Goal: Information Seeking & Learning: Learn about a topic

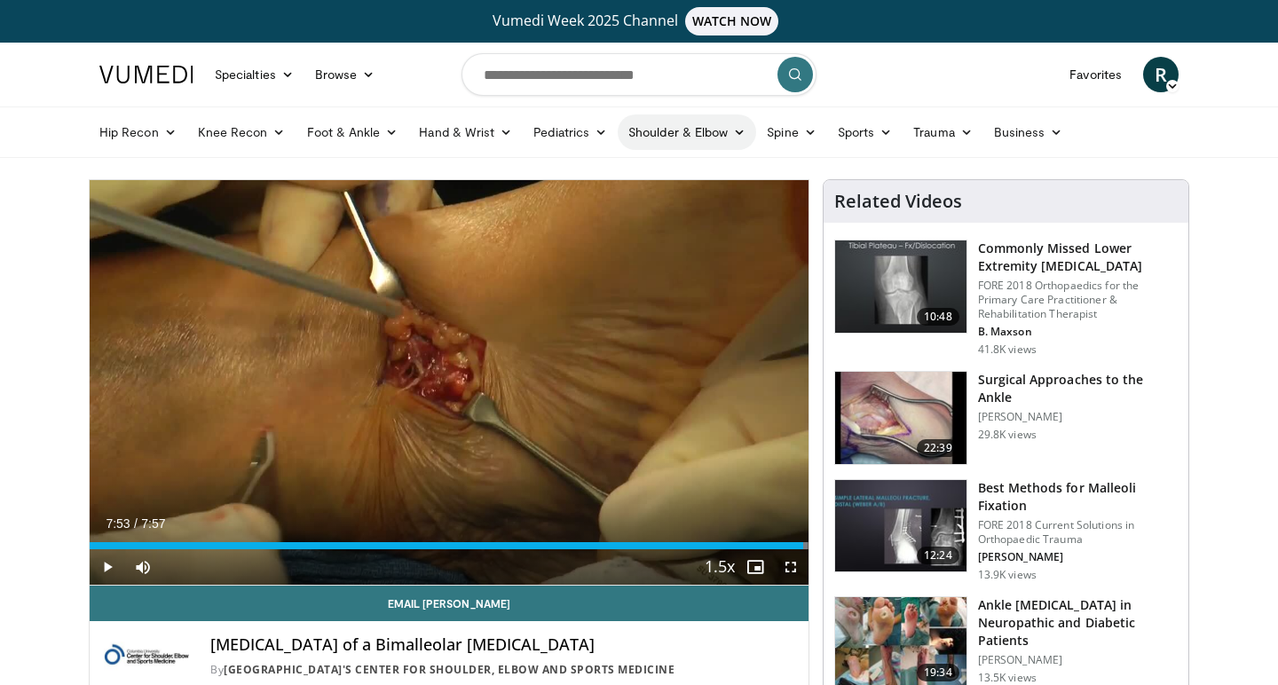
click at [723, 124] on link "Shoulder & Elbow" at bounding box center [687, 133] width 138 height 36
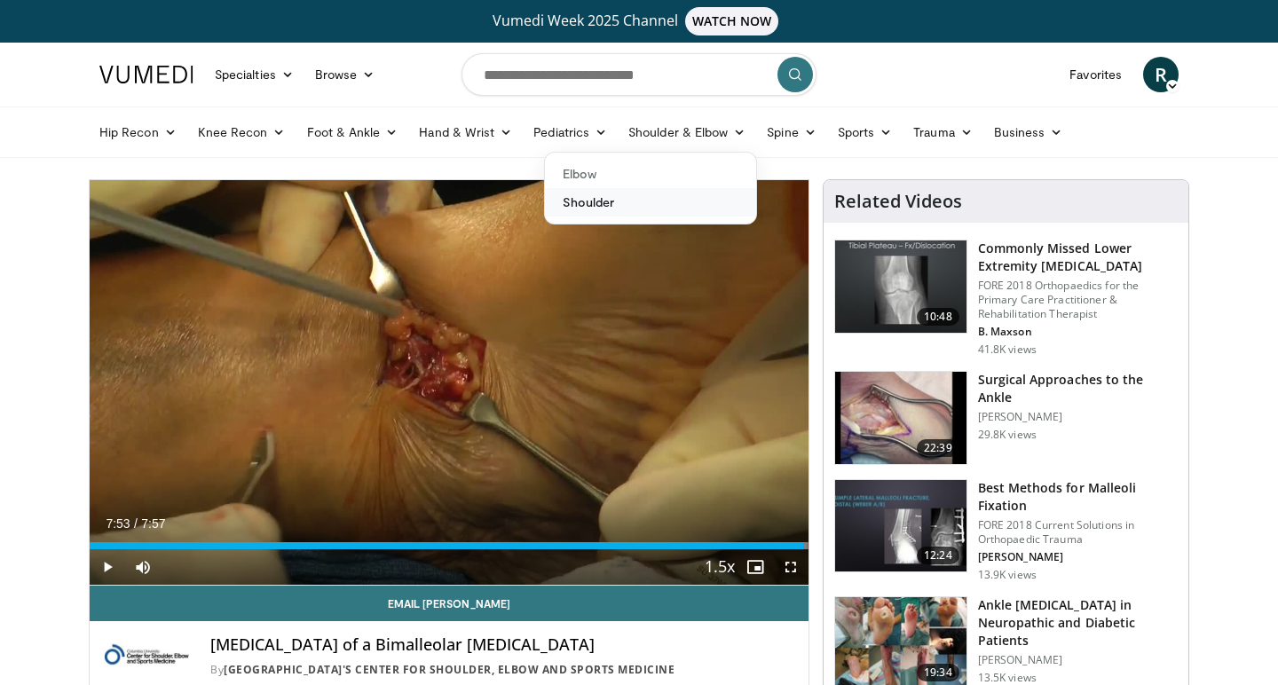
click at [662, 209] on link "Shoulder" at bounding box center [650, 202] width 211 height 28
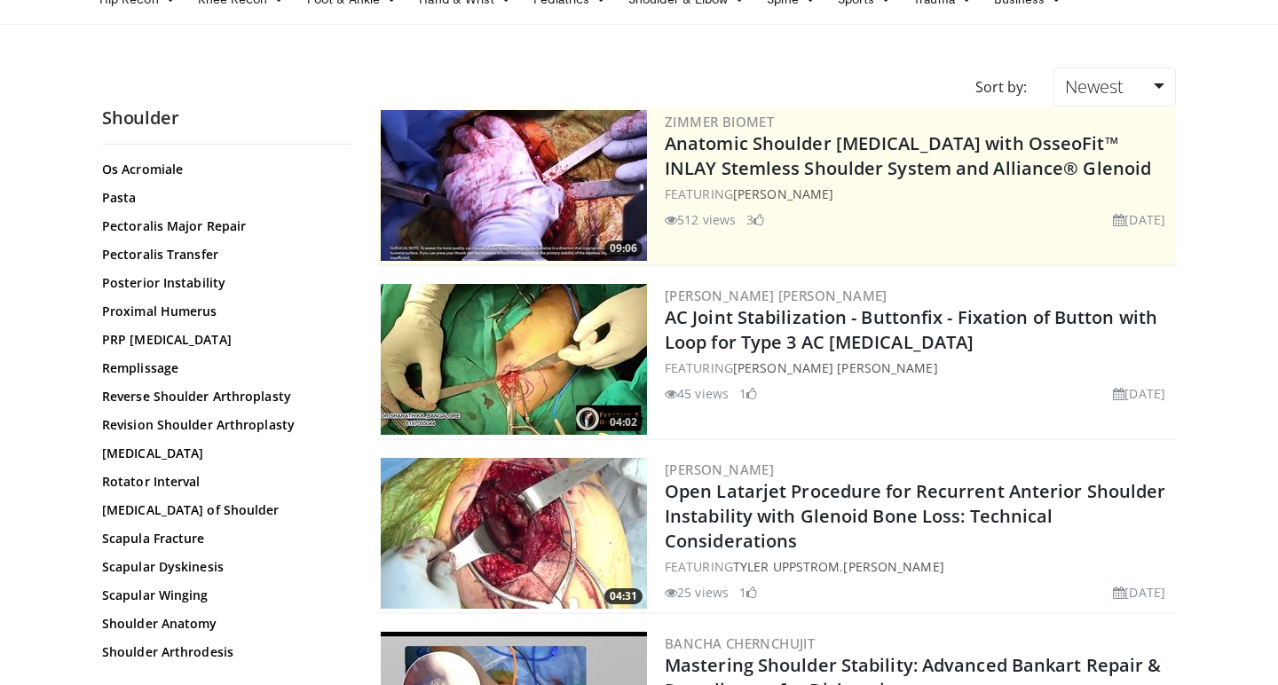
scroll to position [1294, 0]
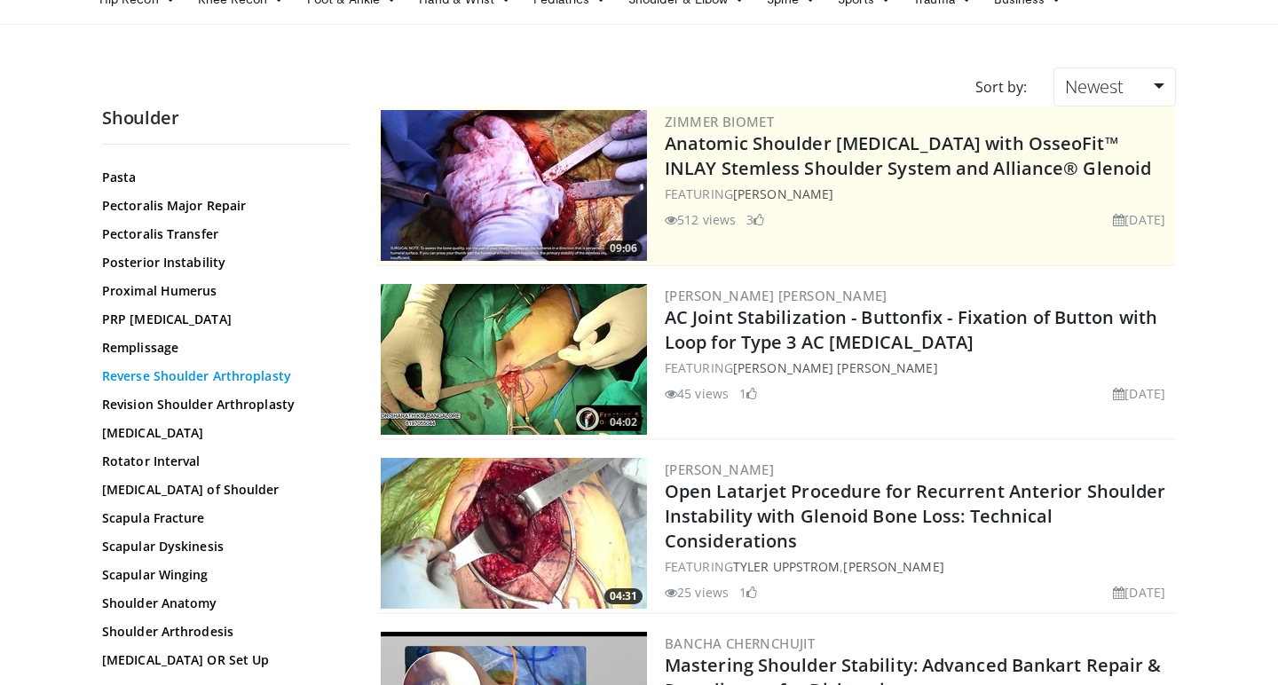
click at [235, 383] on link "Reverse Shoulder Arthroplasty" at bounding box center [222, 376] width 240 height 18
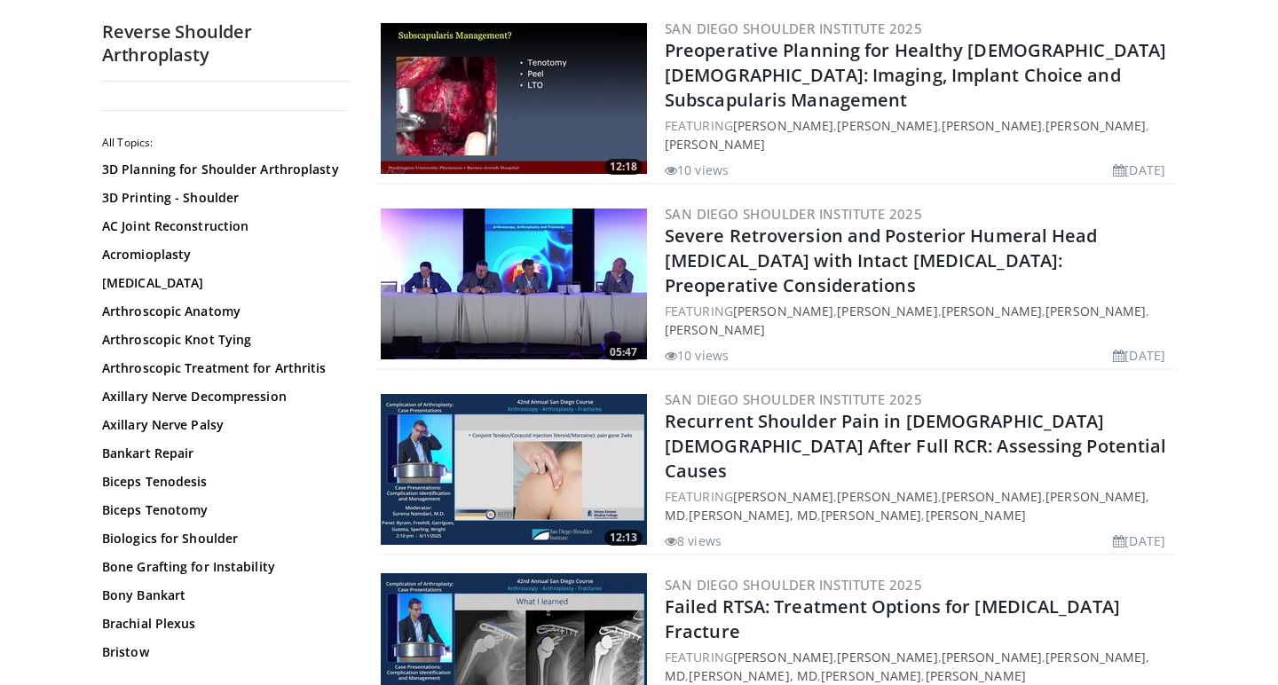
scroll to position [1485, 0]
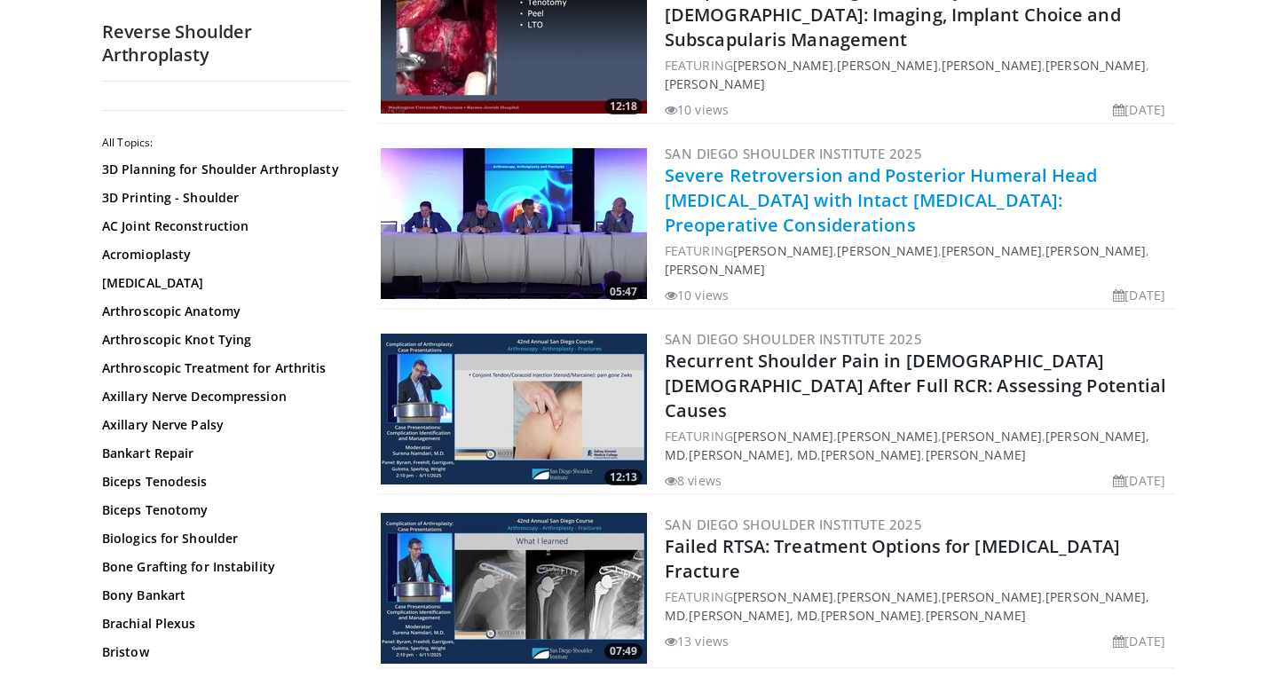
click at [1046, 163] on link "Severe Retroversion and Posterior Humeral Head Subluxation with Intact Rotator …" at bounding box center [881, 200] width 433 height 74
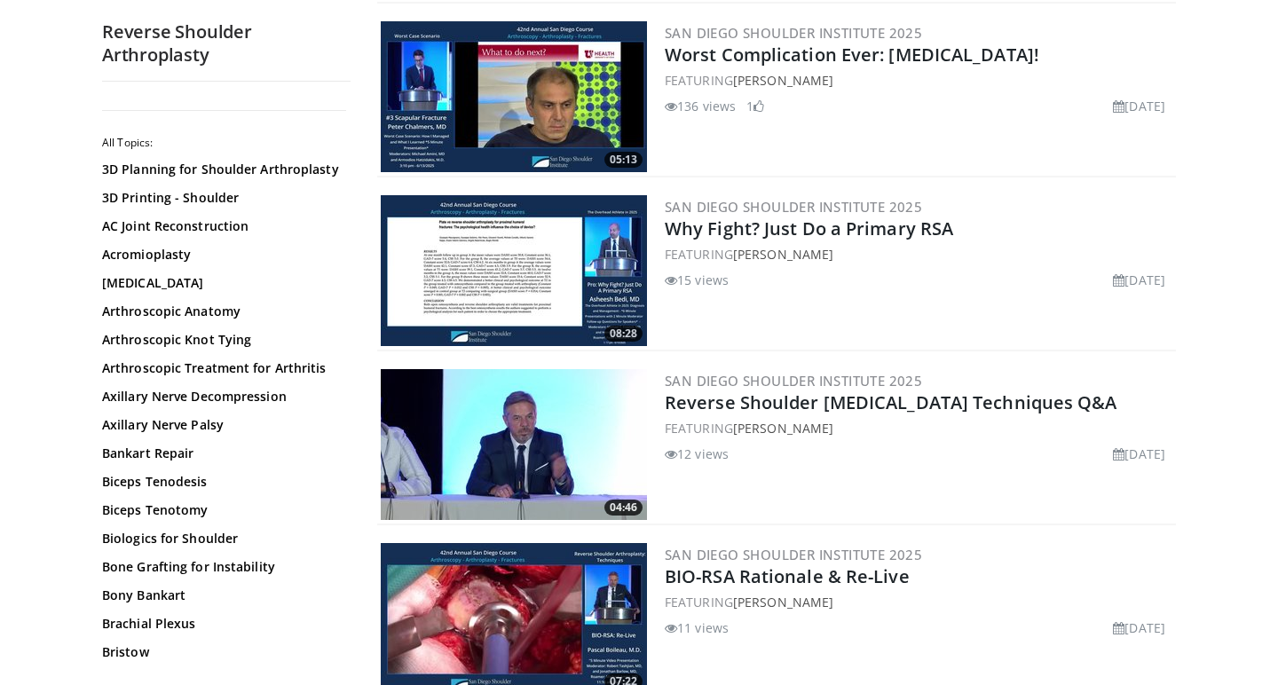
scroll to position [2674, 0]
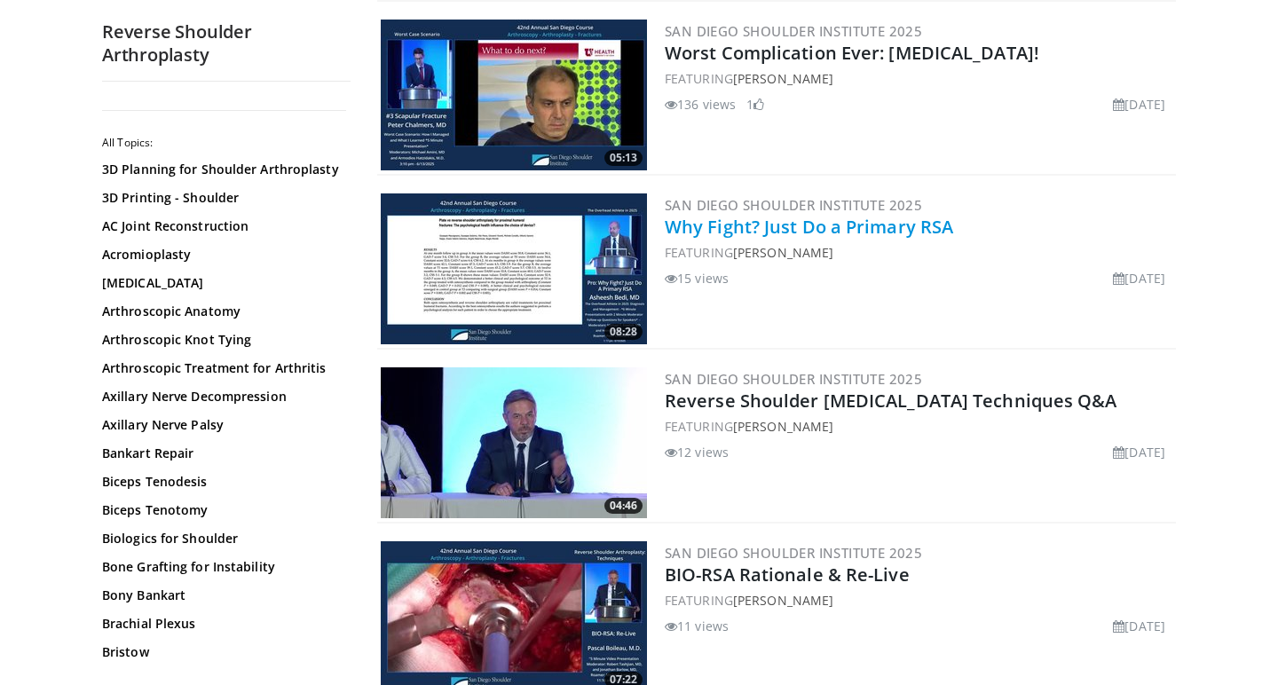
click at [846, 215] on link "Why Fight? Just Do a Primary RSA" at bounding box center [809, 227] width 288 height 24
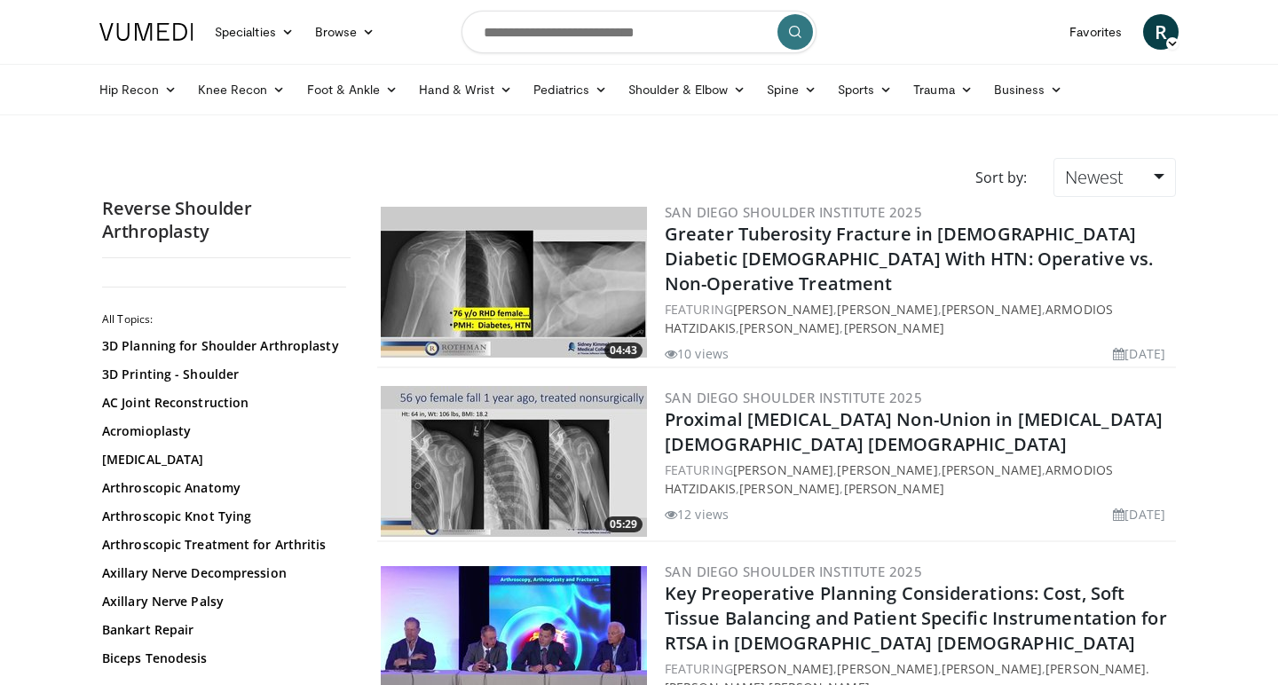
scroll to position [0, 0]
click at [571, 23] on input "Search topics, interventions" at bounding box center [639, 32] width 355 height 43
type input "**********"
click at [801, 27] on icon "submit" at bounding box center [795, 32] width 14 height 14
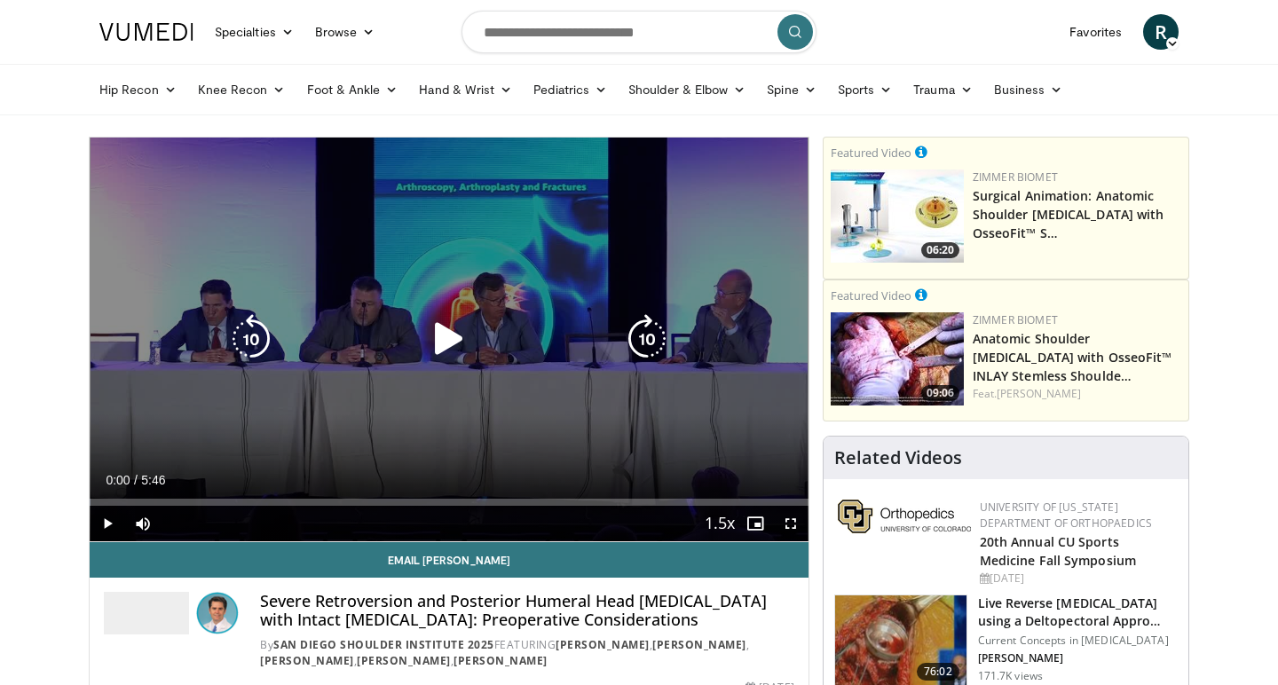
click at [438, 336] on icon "Video Player" at bounding box center [449, 339] width 50 height 50
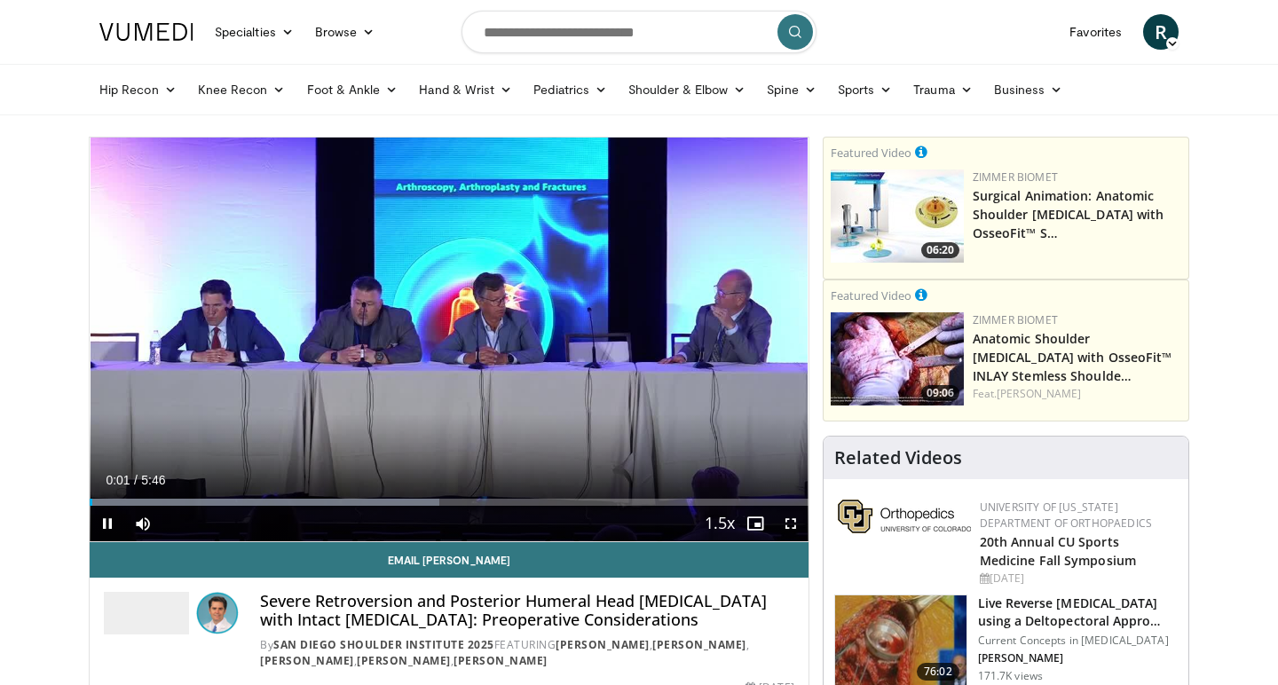
click at [798, 524] on span "Video Player" at bounding box center [791, 524] width 36 height 36
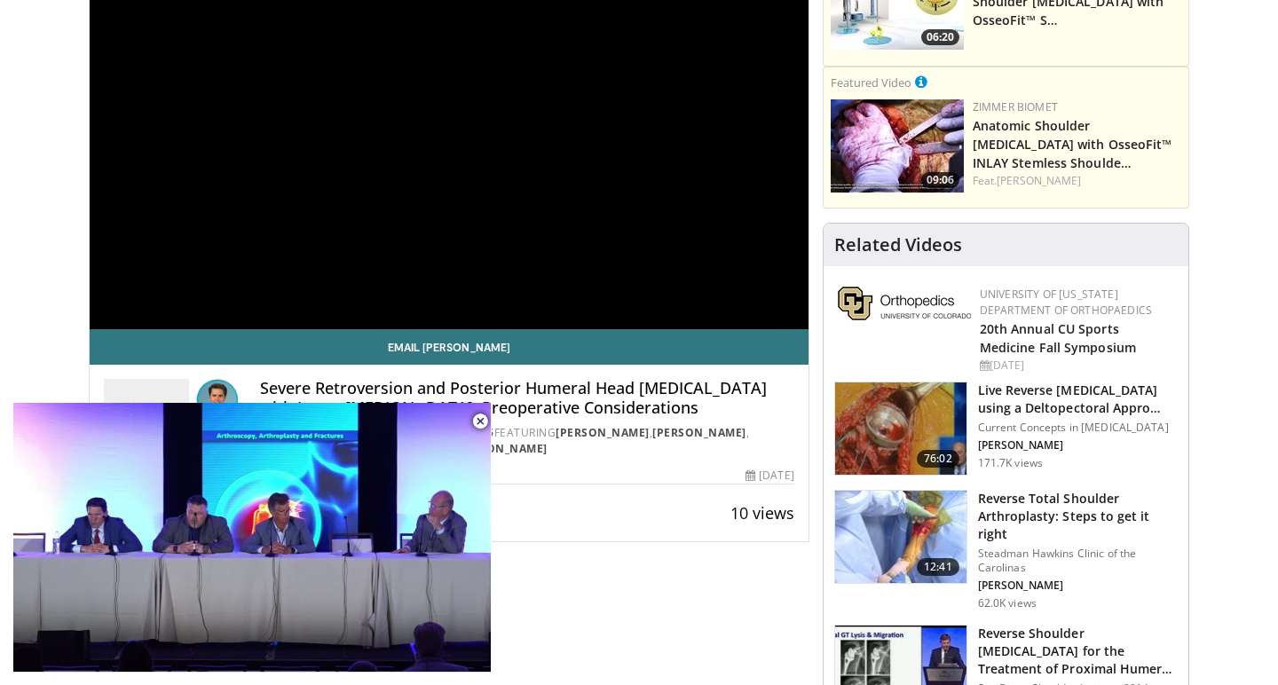
scroll to position [399, 0]
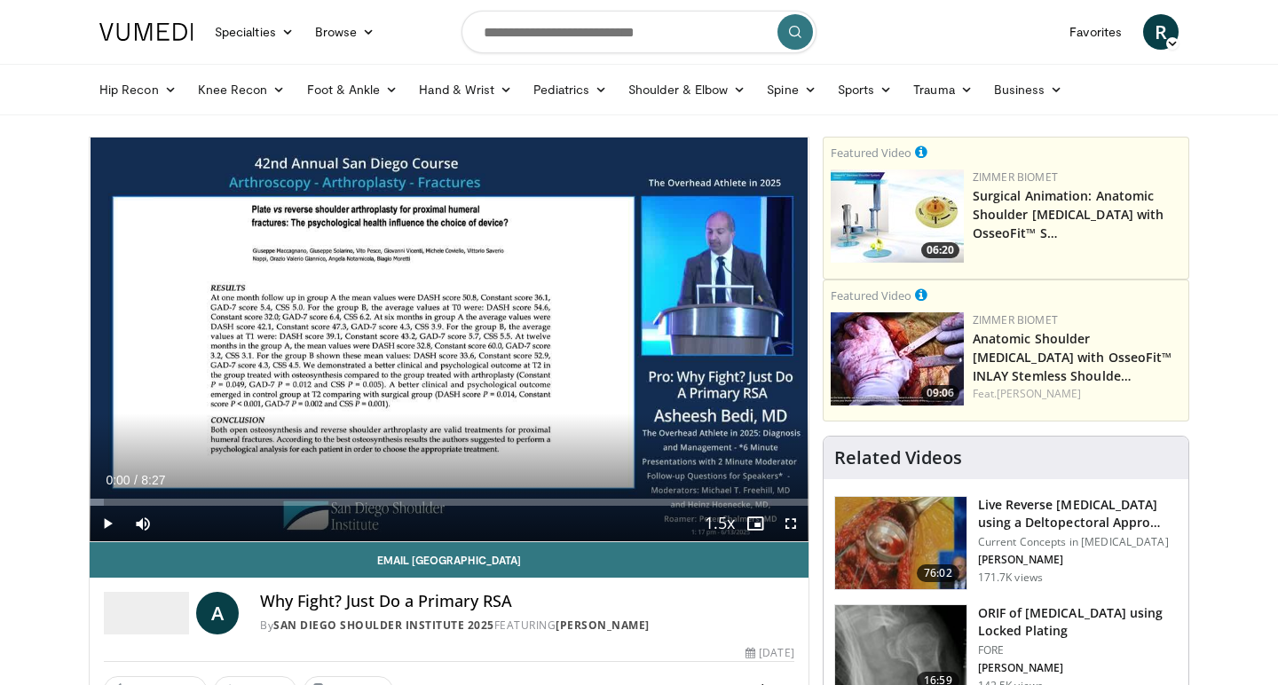
click at [792, 520] on span "Video Player" at bounding box center [791, 524] width 36 height 36
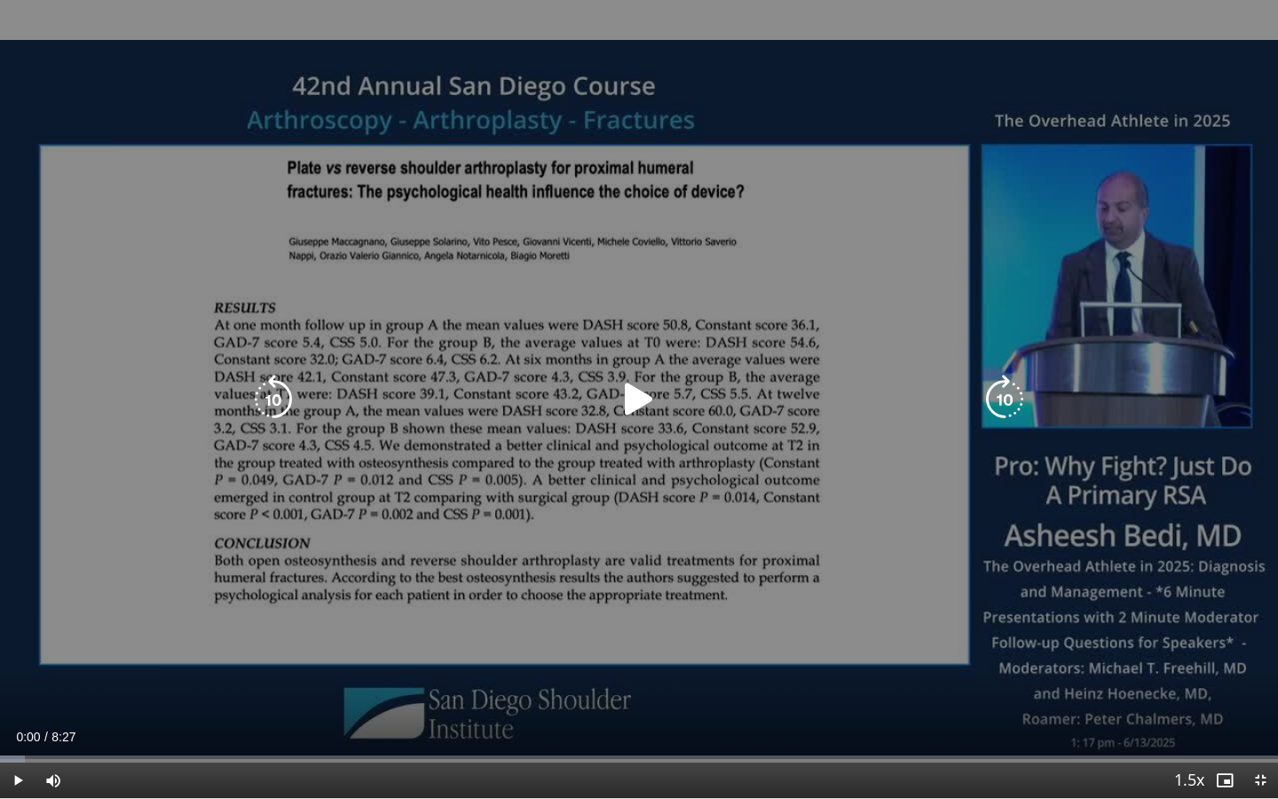
click at [623, 390] on icon "Video Player" at bounding box center [639, 400] width 50 height 50
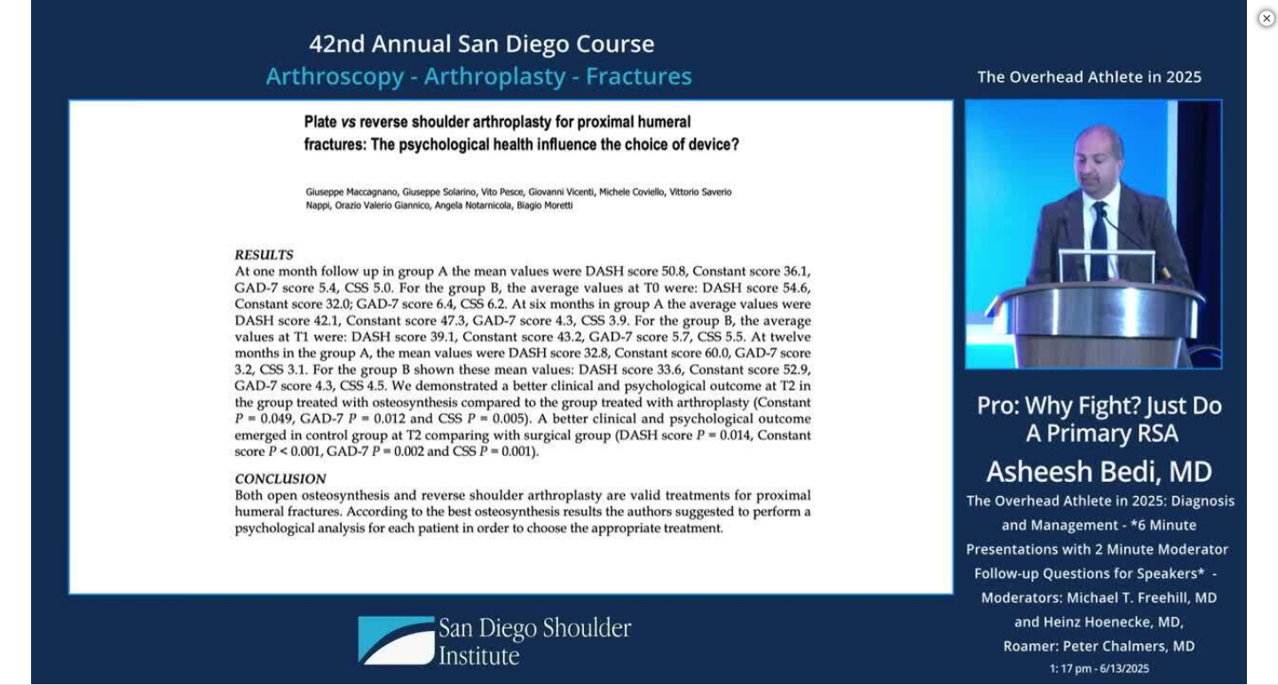
scroll to position [609, 0]
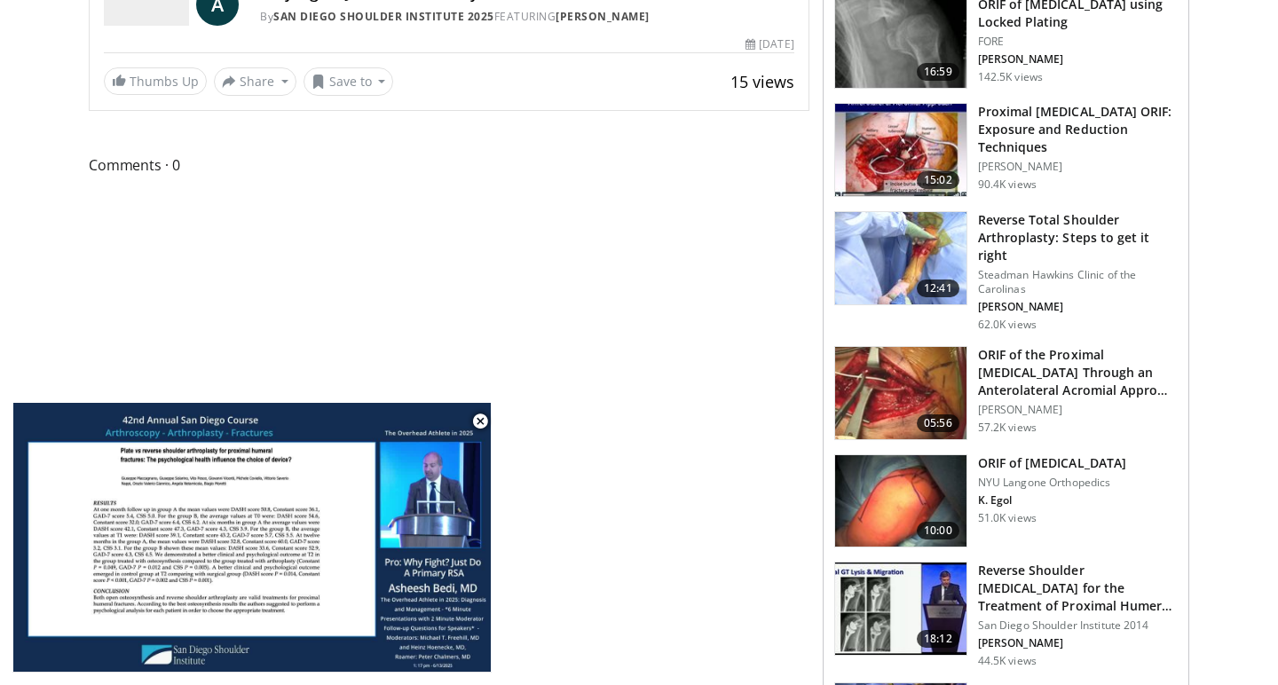
click at [896, 279] on img at bounding box center [900, 258] width 131 height 92
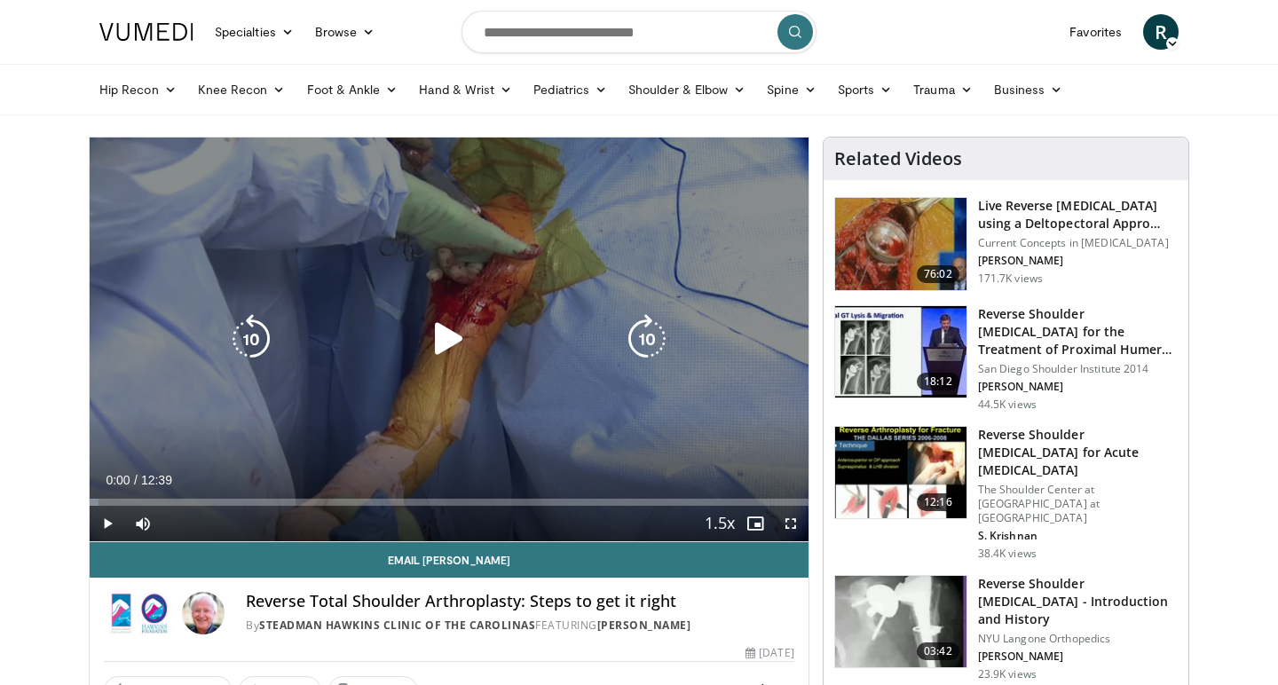
click at [437, 328] on icon "Video Player" at bounding box center [449, 339] width 50 height 50
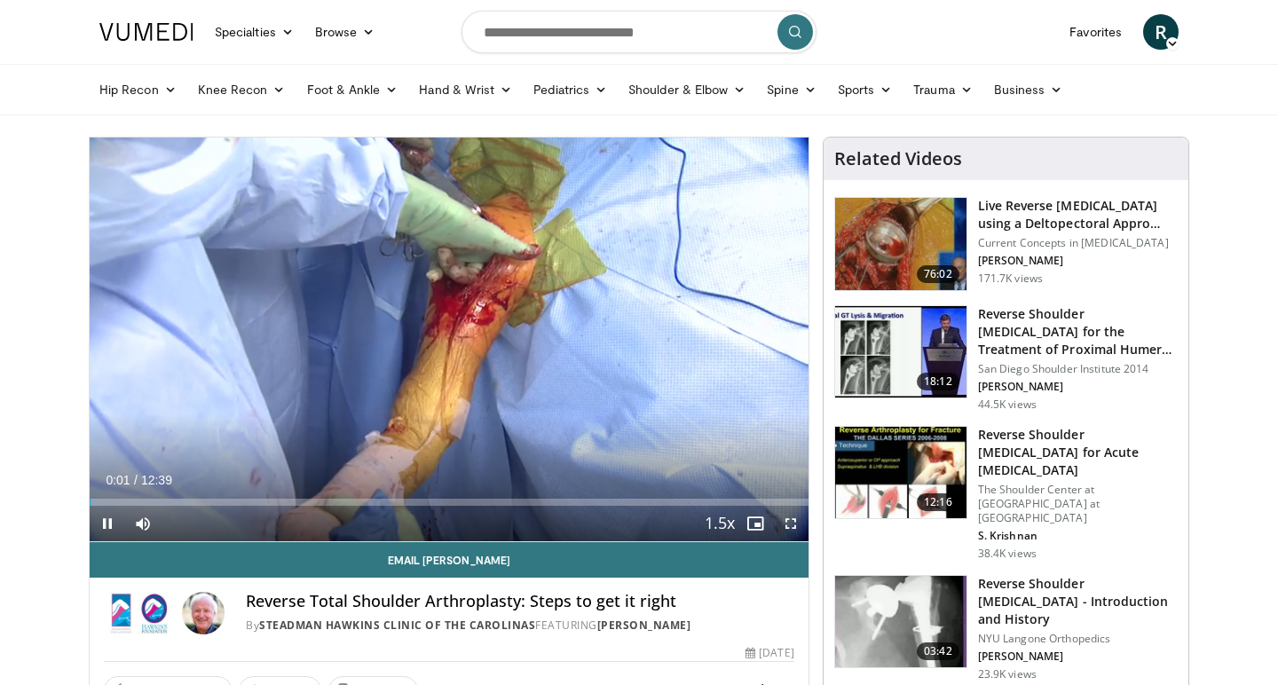
click at [790, 519] on span "Video Player" at bounding box center [791, 524] width 36 height 36
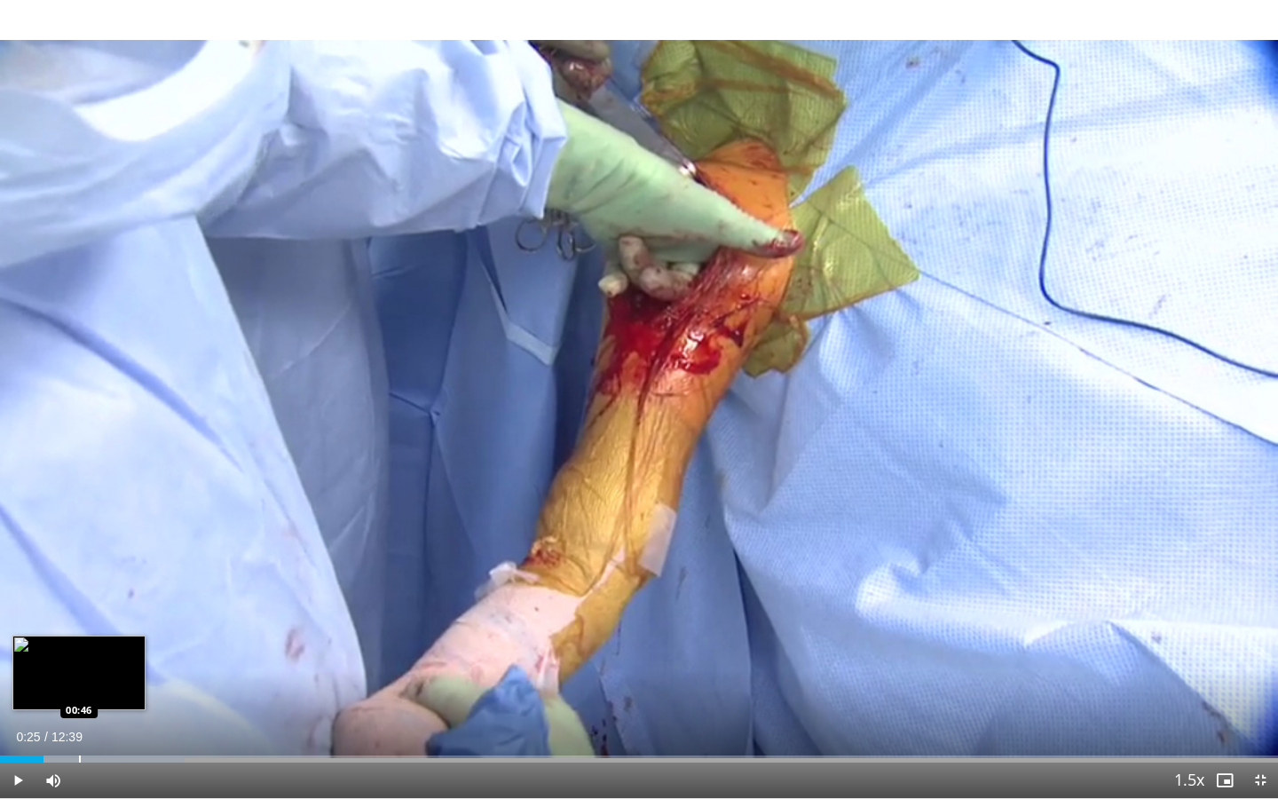
click at [79, 684] on div "Progress Bar" at bounding box center [80, 758] width 2 height 7
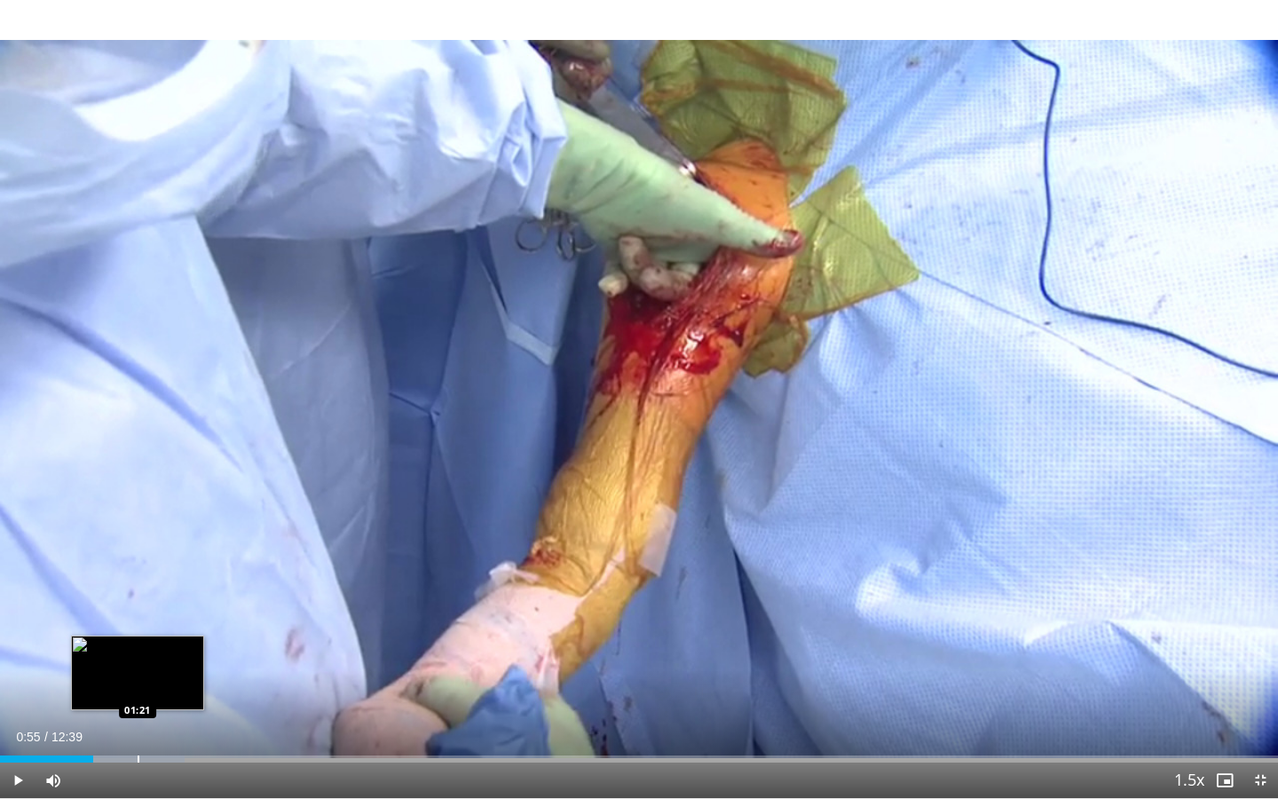
click at [138, 684] on div "Progress Bar" at bounding box center [139, 758] width 2 height 7
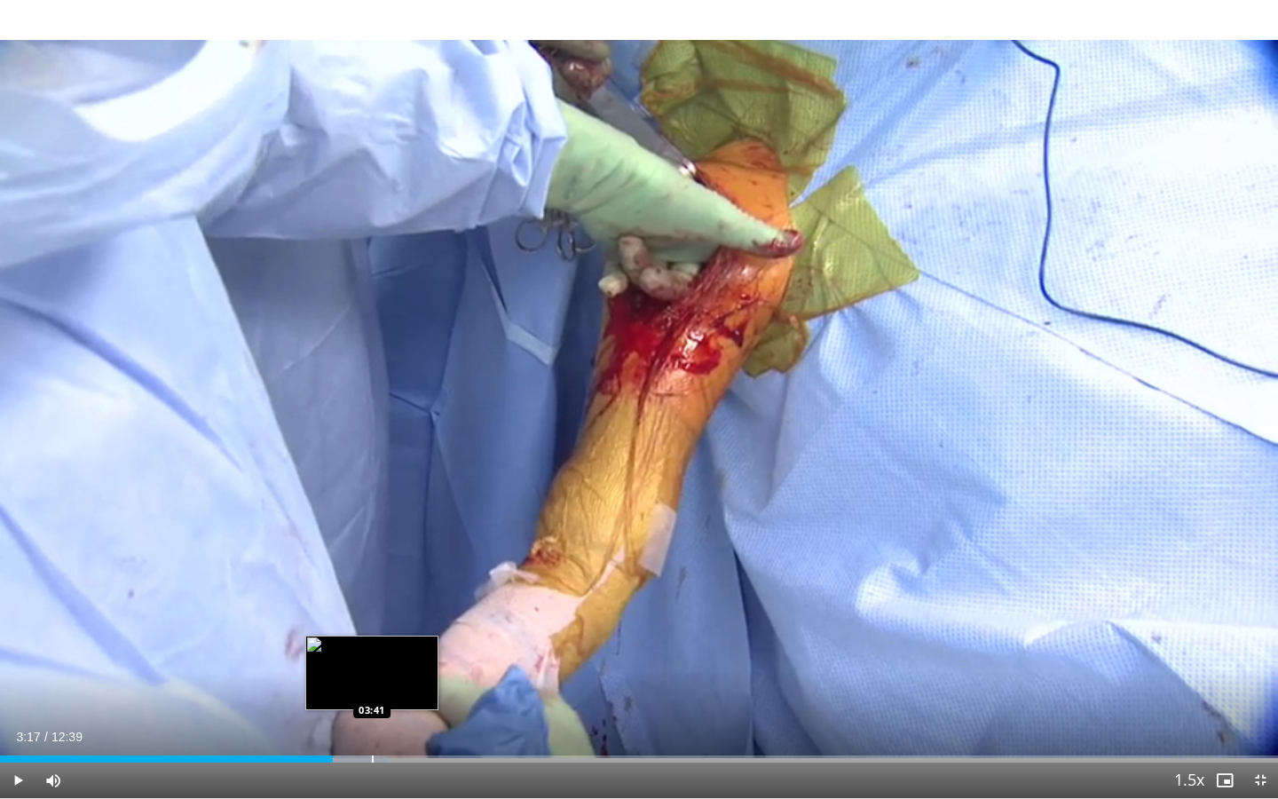
click at [372, 684] on div "Progress Bar" at bounding box center [373, 758] width 2 height 7
click at [353, 684] on div "Progress Bar" at bounding box center [354, 758] width 2 height 7
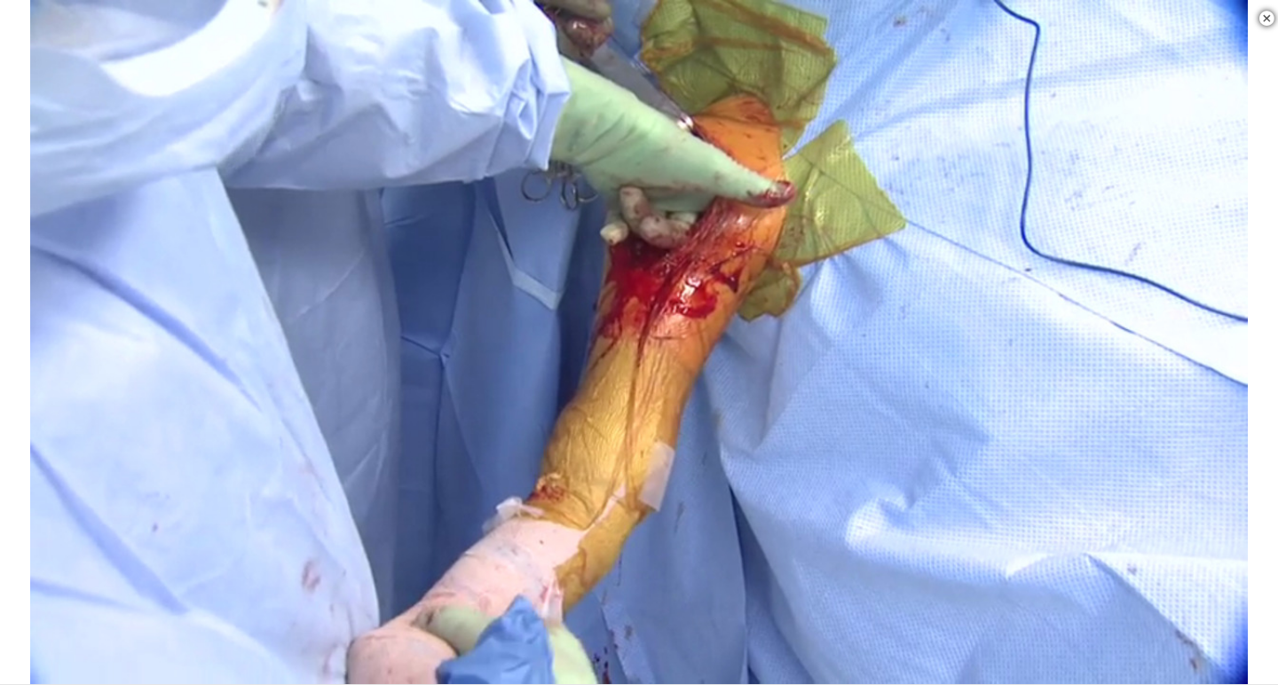
scroll to position [826, 0]
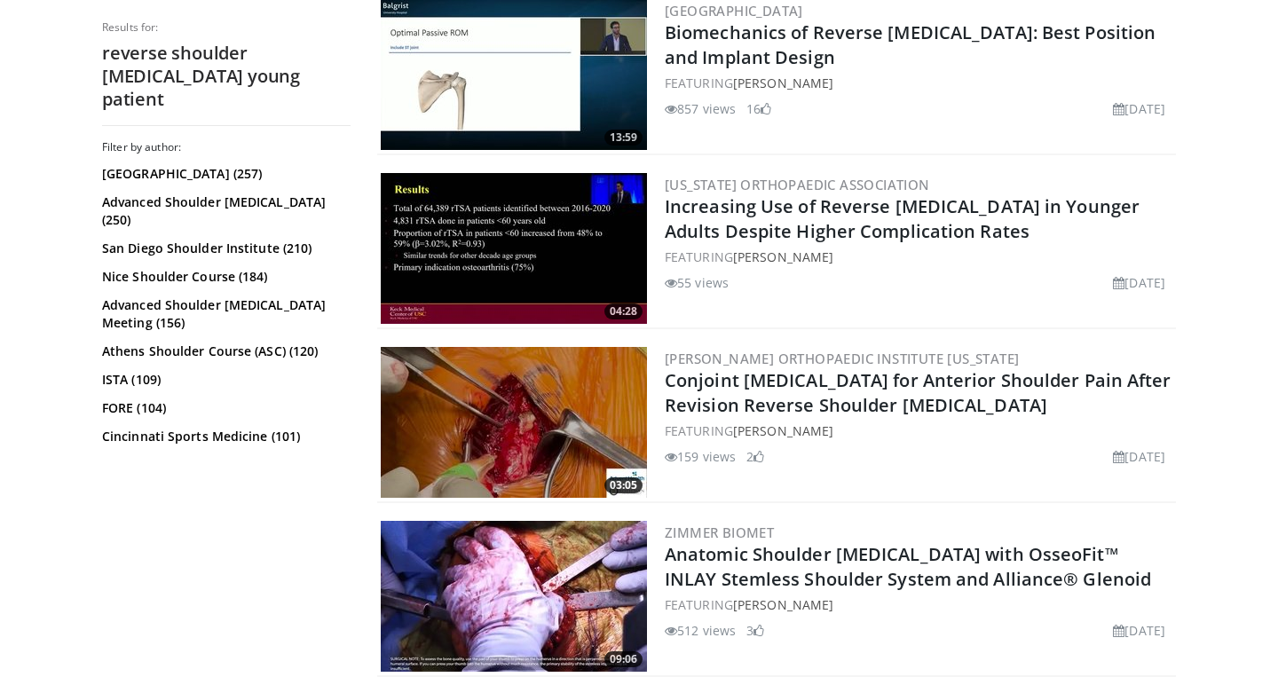
scroll to position [2129, 0]
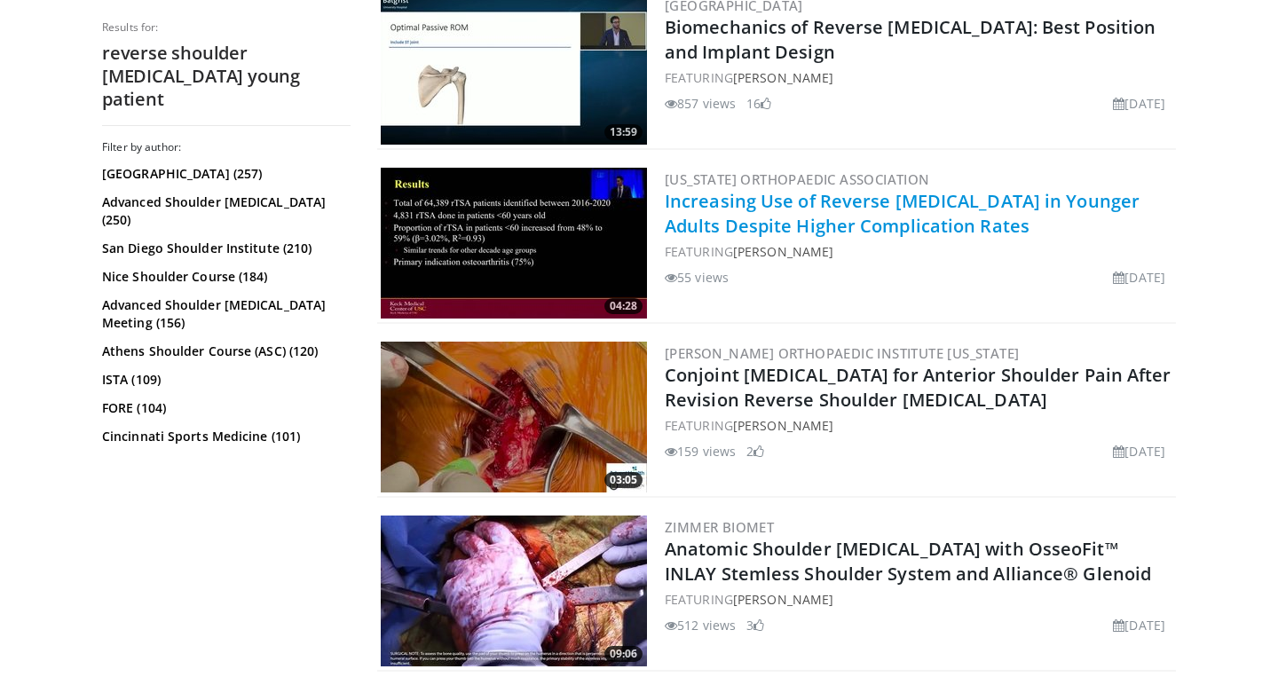
click at [874, 225] on link "Increasing Use of Reverse [MEDICAL_DATA] in Younger Adults Despite Higher Compl…" at bounding box center [902, 213] width 475 height 49
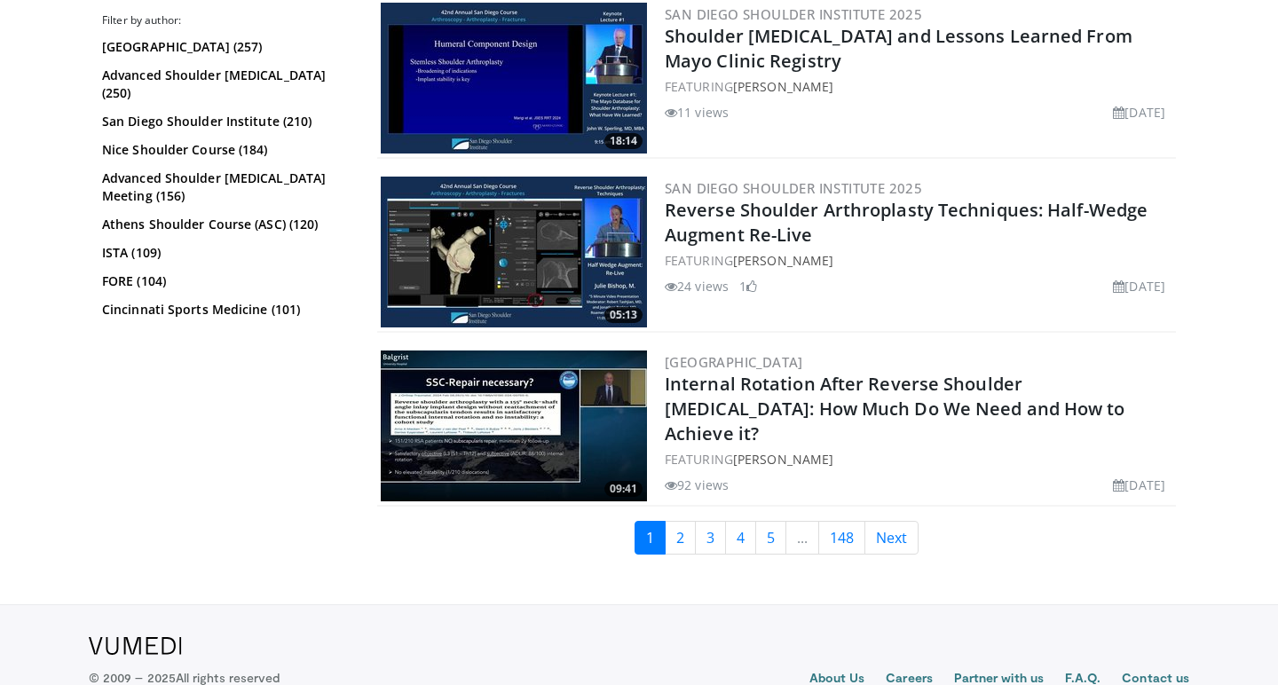
scroll to position [4221, 0]
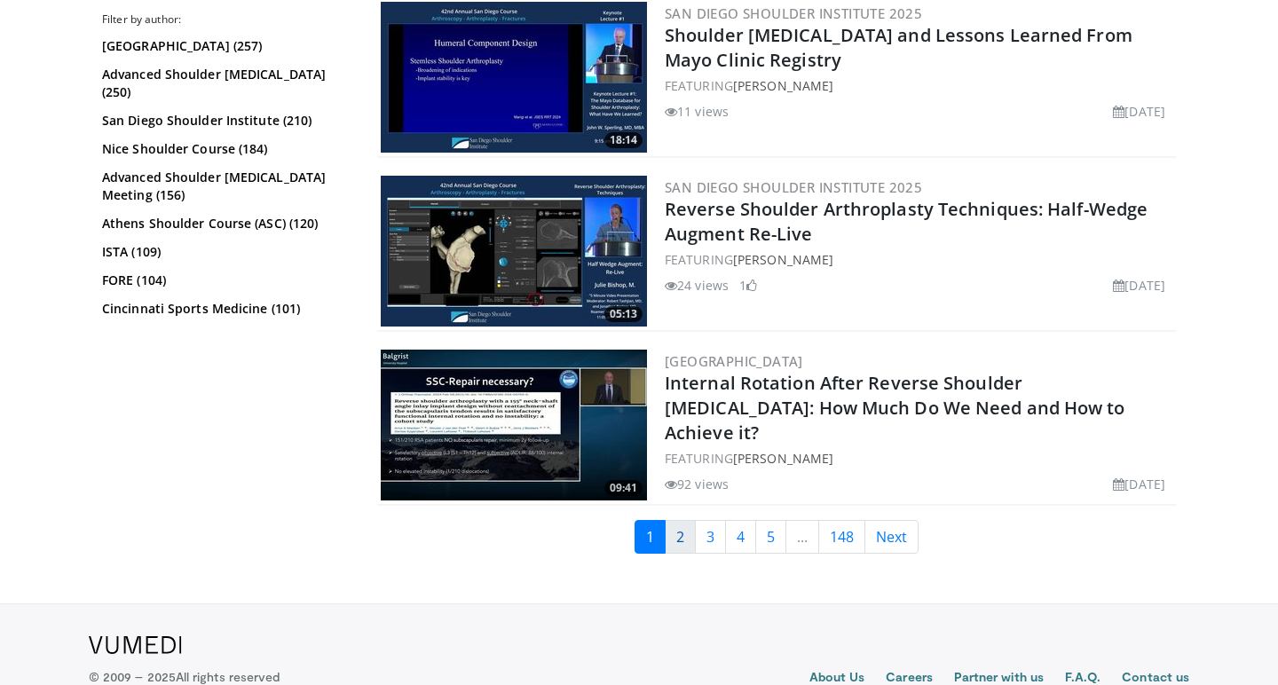
click at [680, 537] on link "2" at bounding box center [680, 537] width 31 height 34
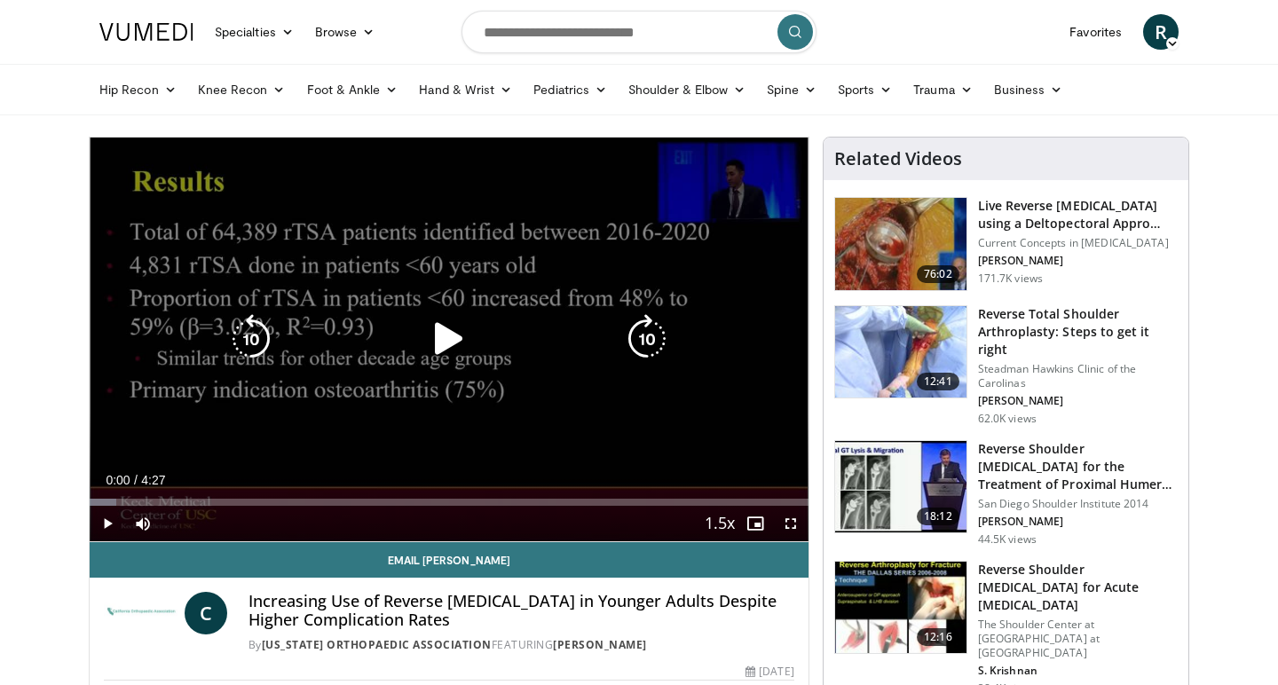
click at [447, 333] on icon "Video Player" at bounding box center [449, 339] width 50 height 50
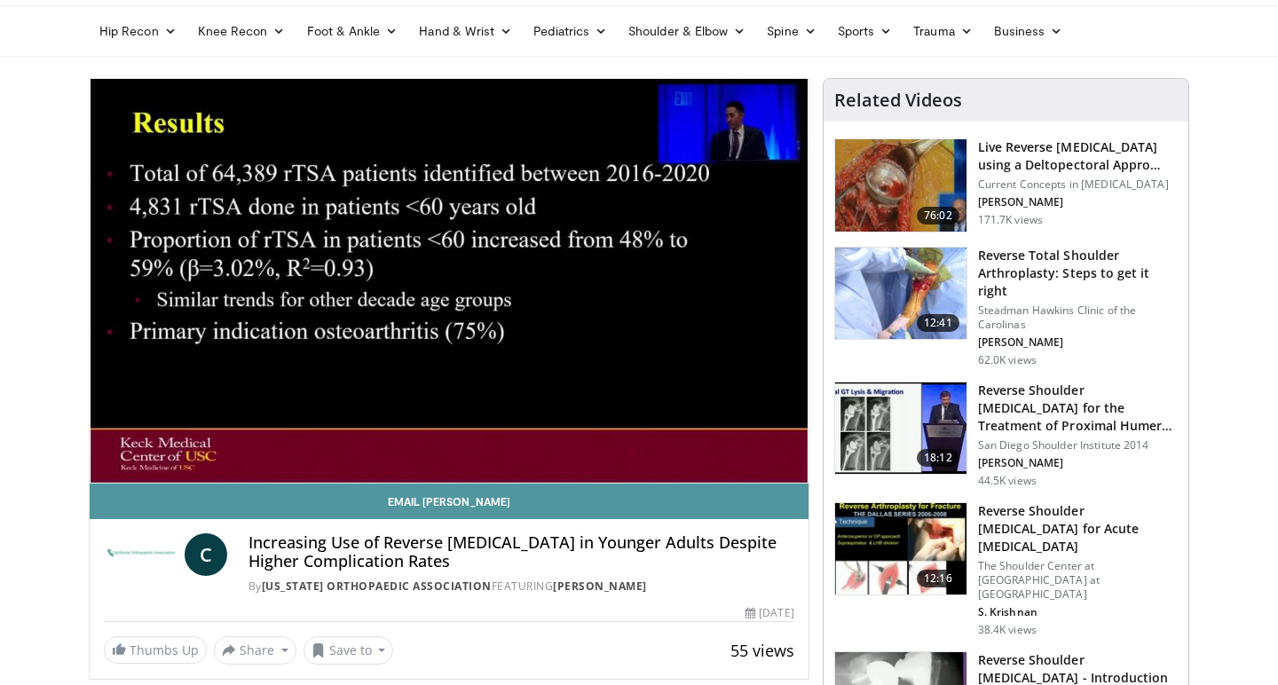
scroll to position [51, 0]
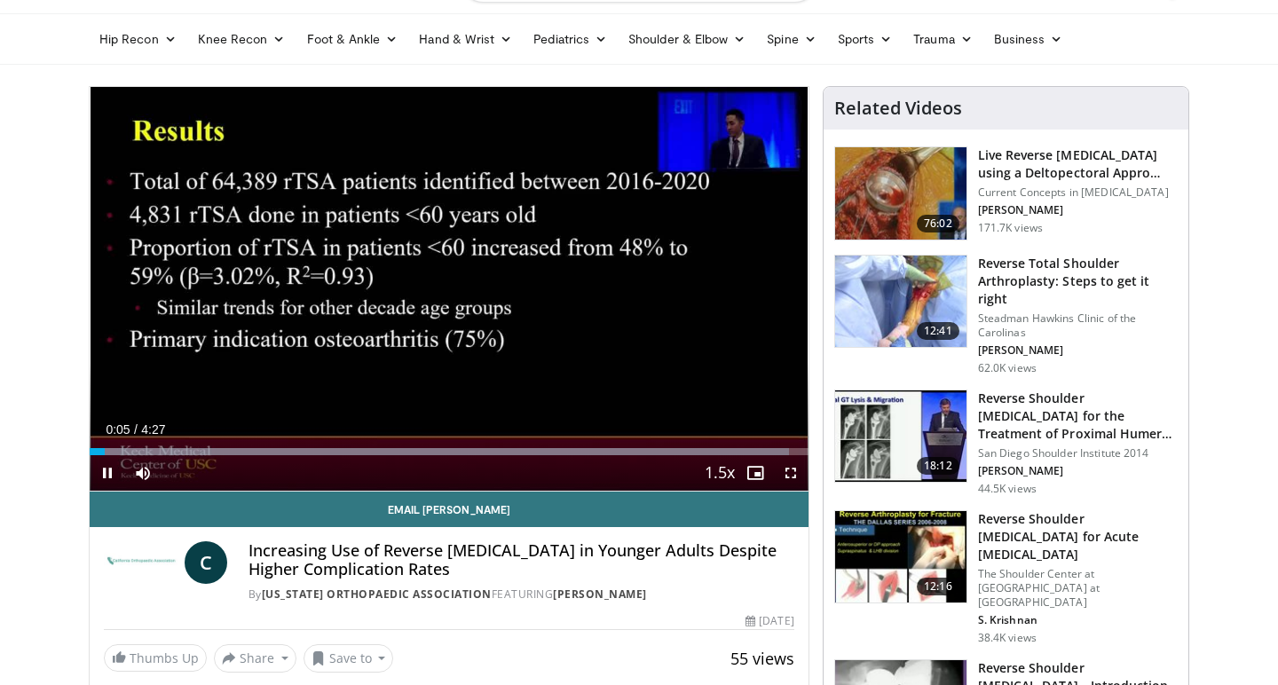
click at [794, 478] on span "Video Player" at bounding box center [791, 473] width 36 height 36
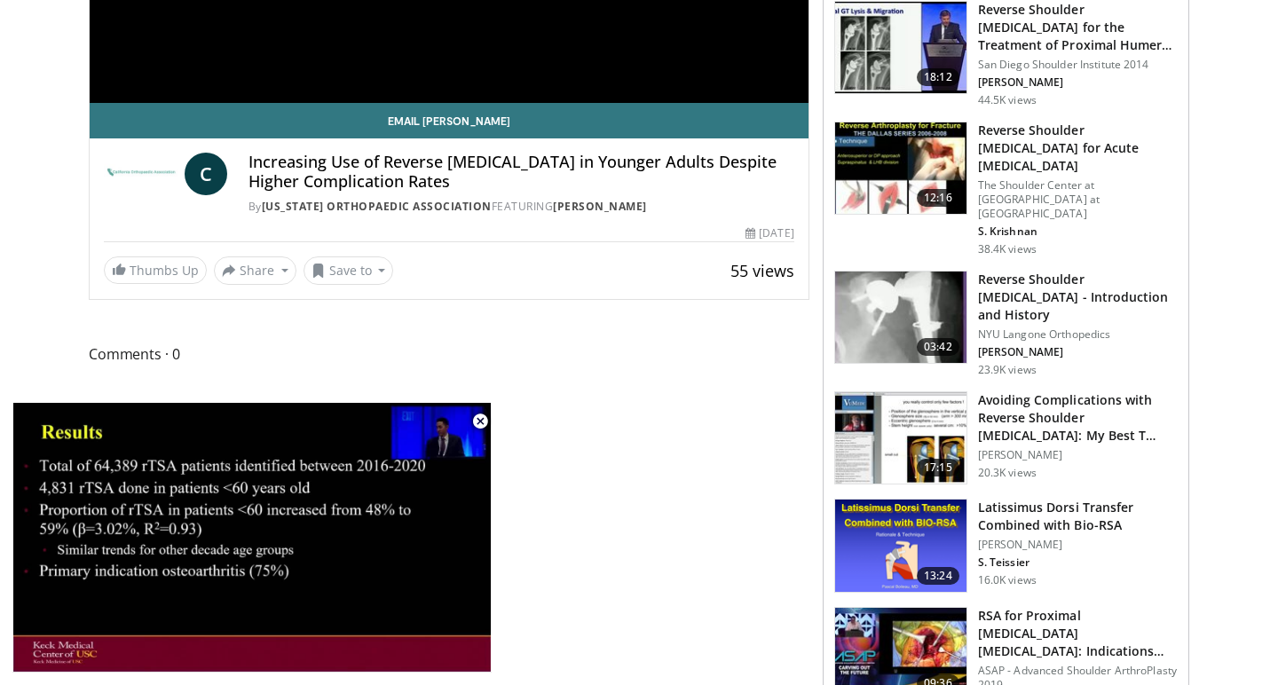
scroll to position [446, 0]
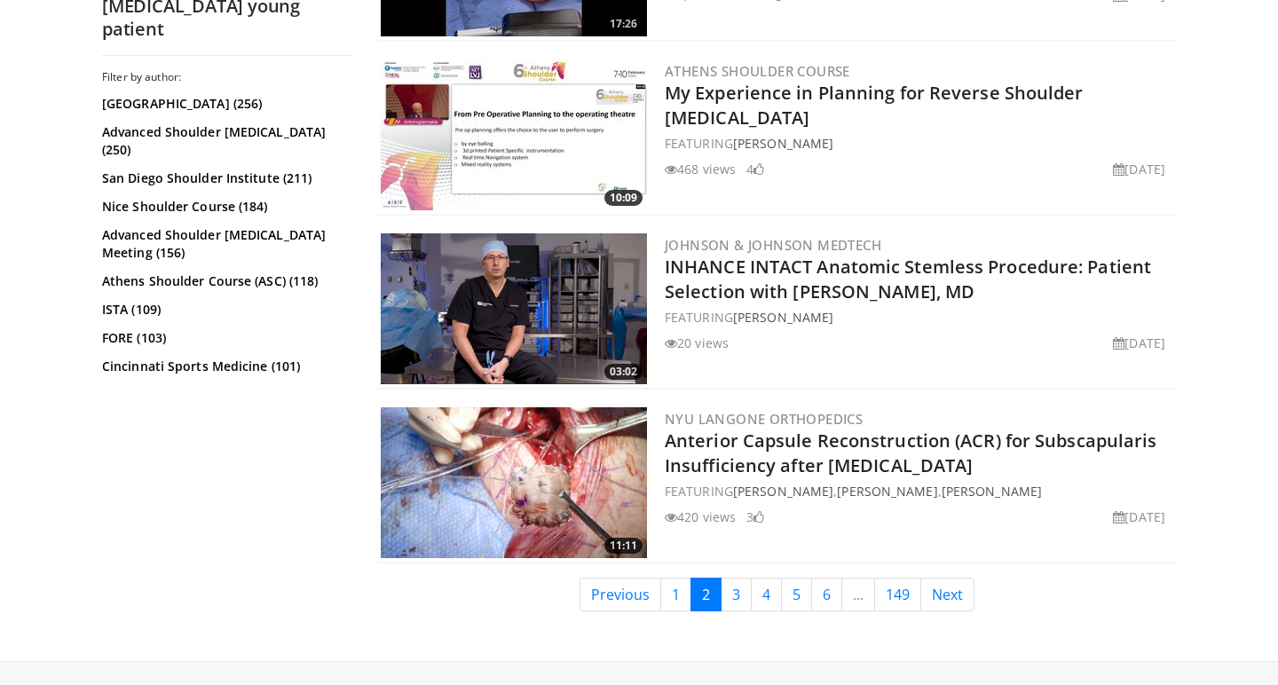
scroll to position [4137, 0]
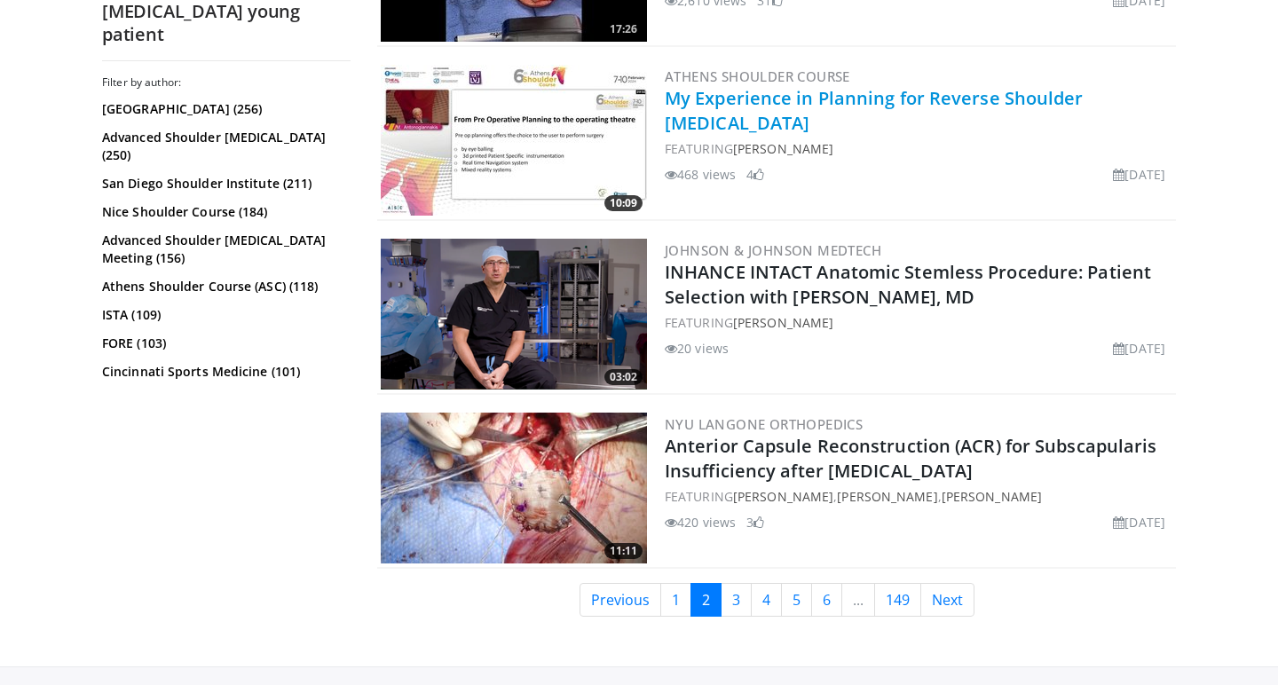
click at [898, 95] on link "My Experience in Planning for Reverse Shoulder Arthroplasty" at bounding box center [874, 110] width 419 height 49
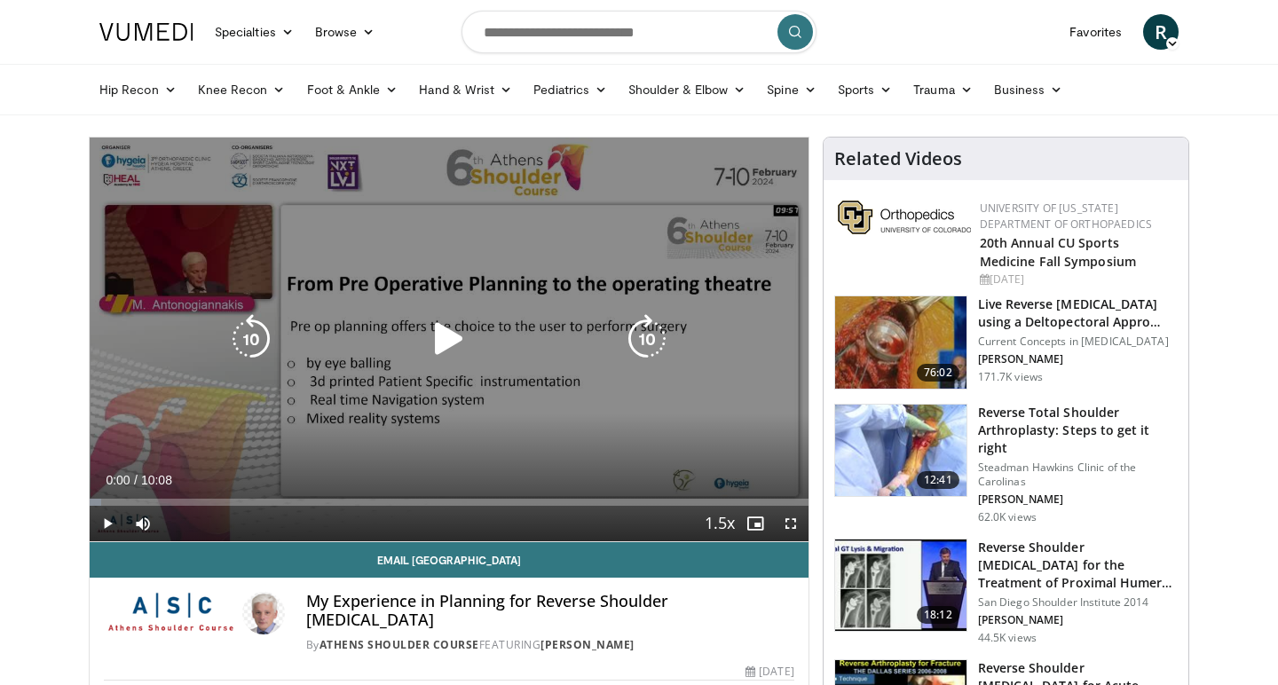
click at [448, 341] on icon "Video Player" at bounding box center [449, 339] width 50 height 50
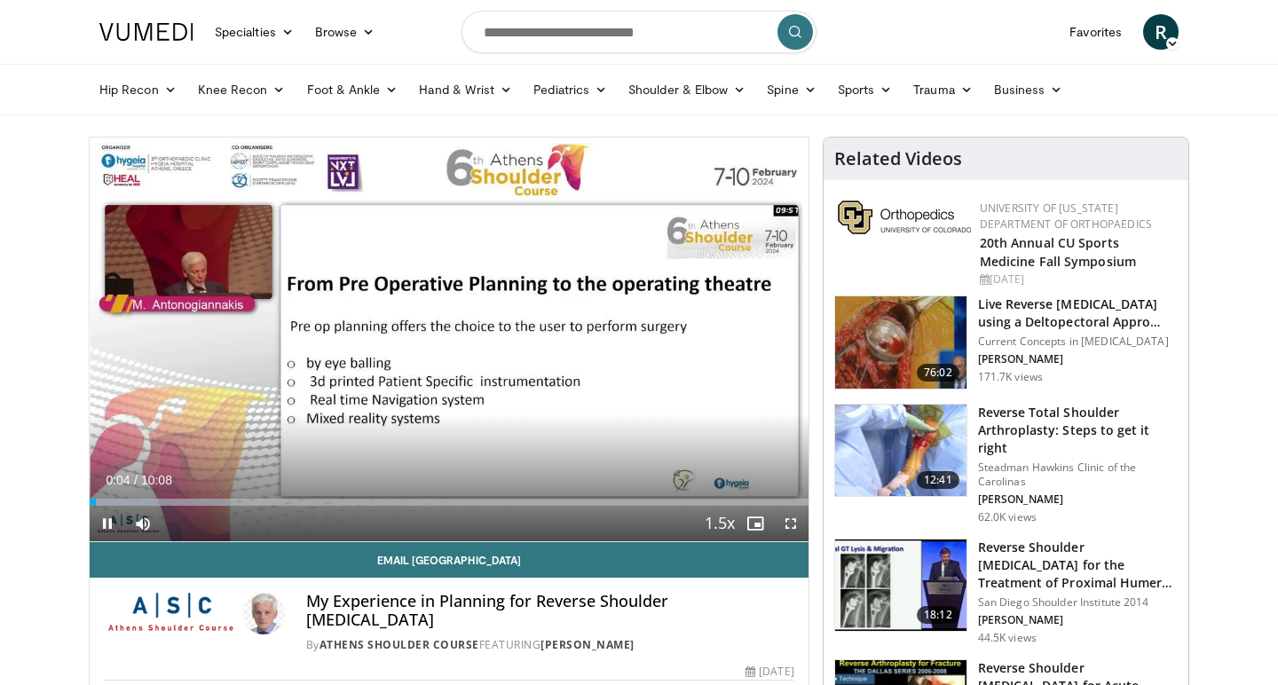
click at [787, 525] on span "Video Player" at bounding box center [791, 524] width 36 height 36
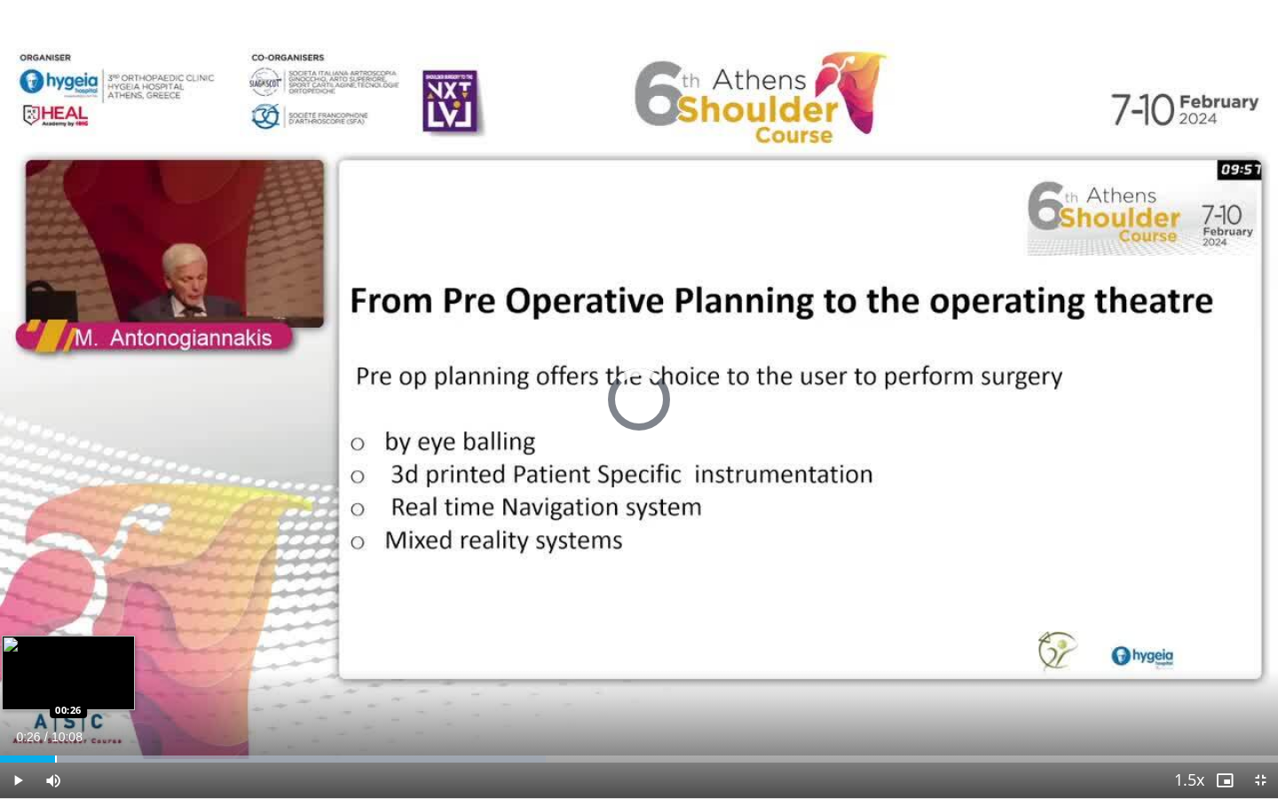
click at [55, 684] on div "Progress Bar" at bounding box center [56, 758] width 2 height 7
click at [95, 684] on div "Progress Bar" at bounding box center [96, 758] width 2 height 7
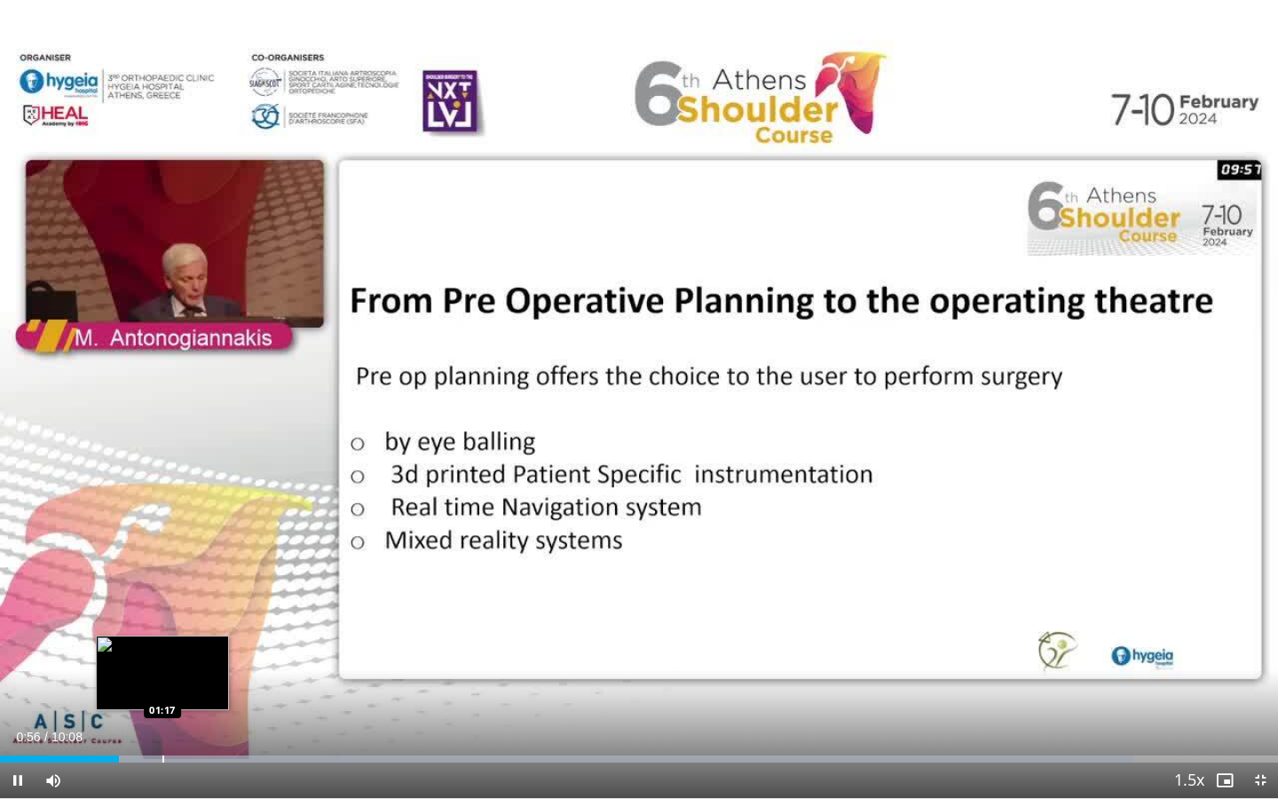
click at [162, 684] on div "Progress Bar" at bounding box center [163, 758] width 2 height 7
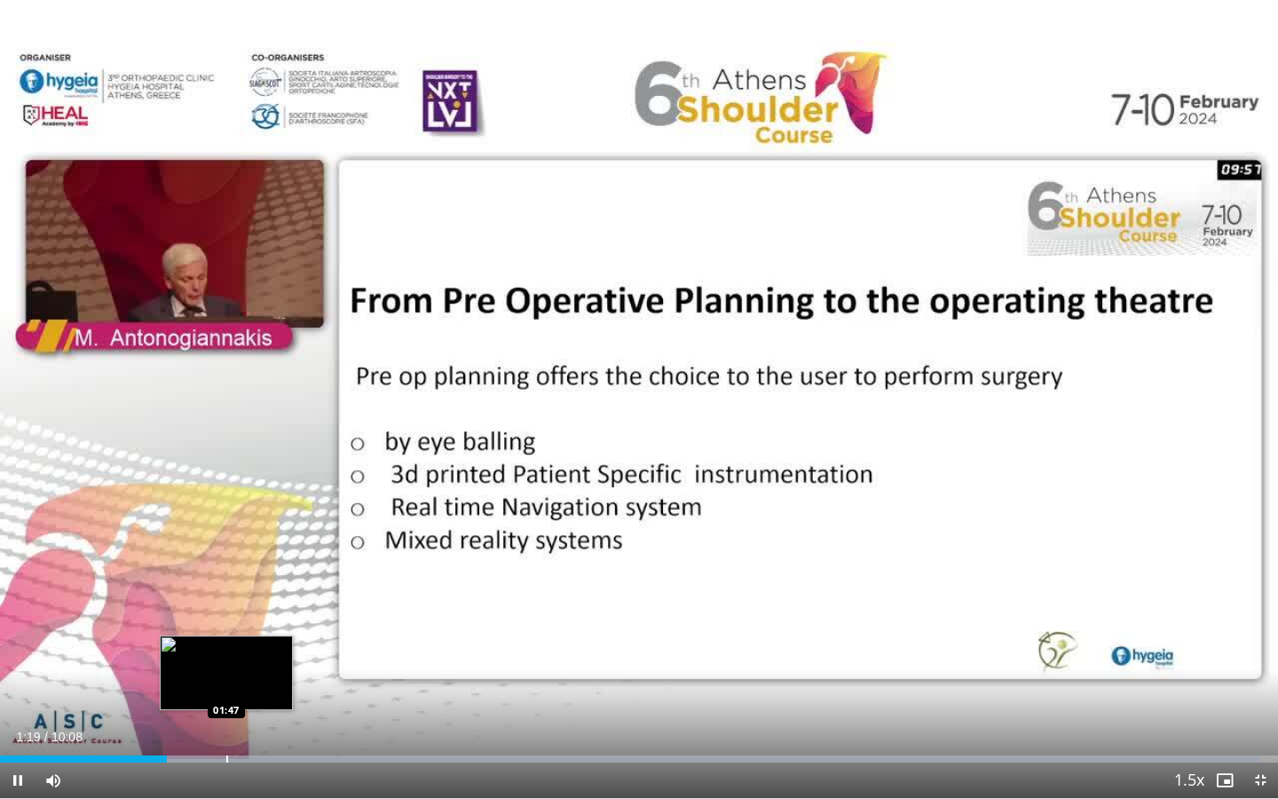
click at [226, 684] on video-js "**********" at bounding box center [639, 399] width 1278 height 799
click at [240, 684] on div "Progress Bar" at bounding box center [241, 758] width 2 height 7
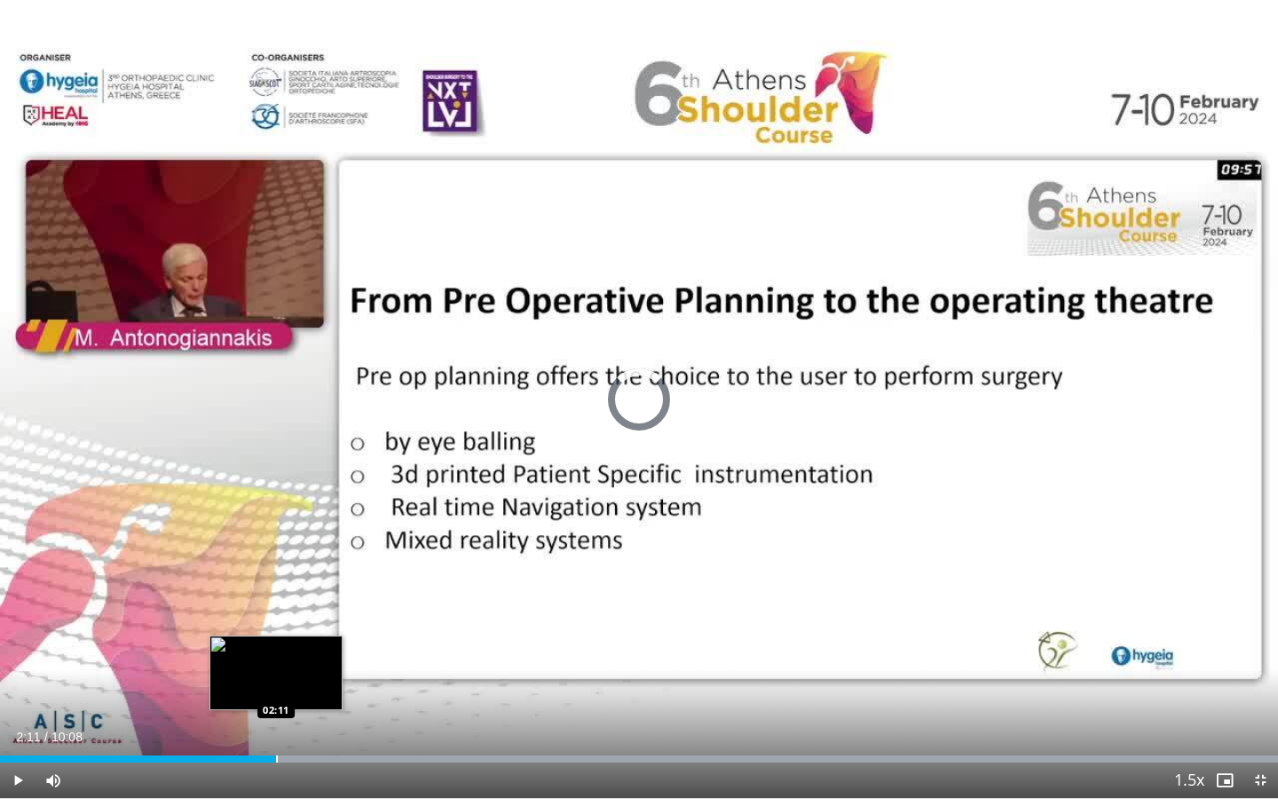
click at [276, 684] on div "Loaded : 99.99% 01:55 02:11" at bounding box center [639, 754] width 1278 height 17
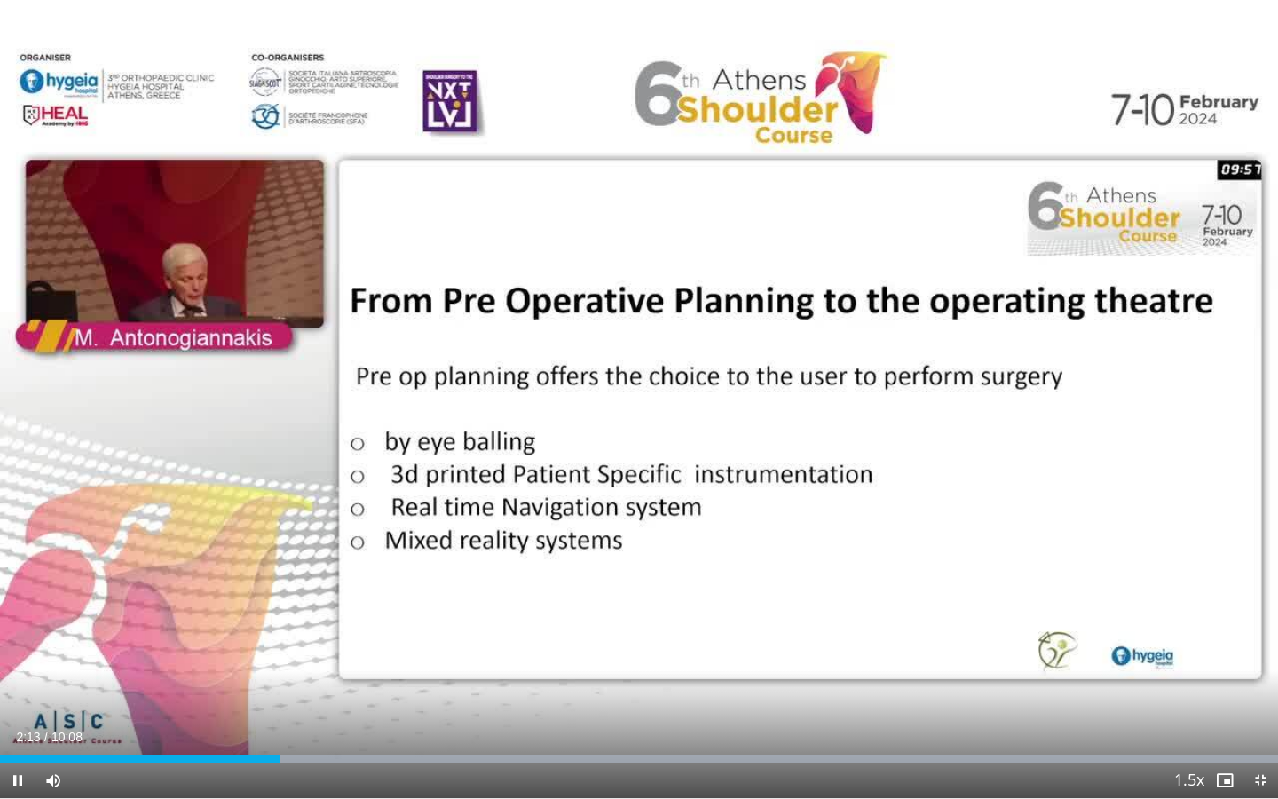
click at [359, 684] on div "Current Time 2:13 / Duration 10:08 Pause Skip Backward Skip Forward Mute Loaded…" at bounding box center [639, 780] width 1278 height 36
click at [380, 684] on div "Current Time 2:14 / Duration 10:08 Pause Skip Backward Skip Forward Mute Loaded…" at bounding box center [639, 780] width 1278 height 36
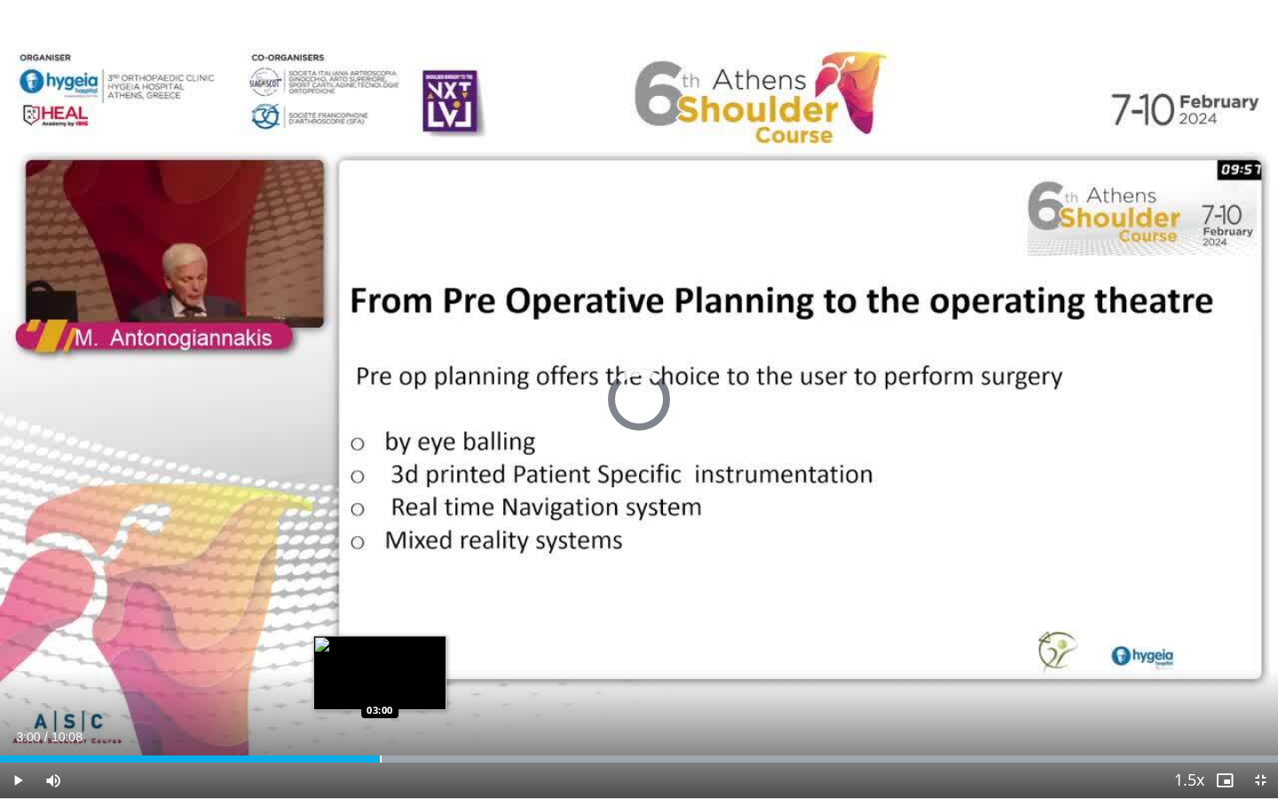
click at [380, 684] on div "Progress Bar" at bounding box center [381, 758] width 2 height 7
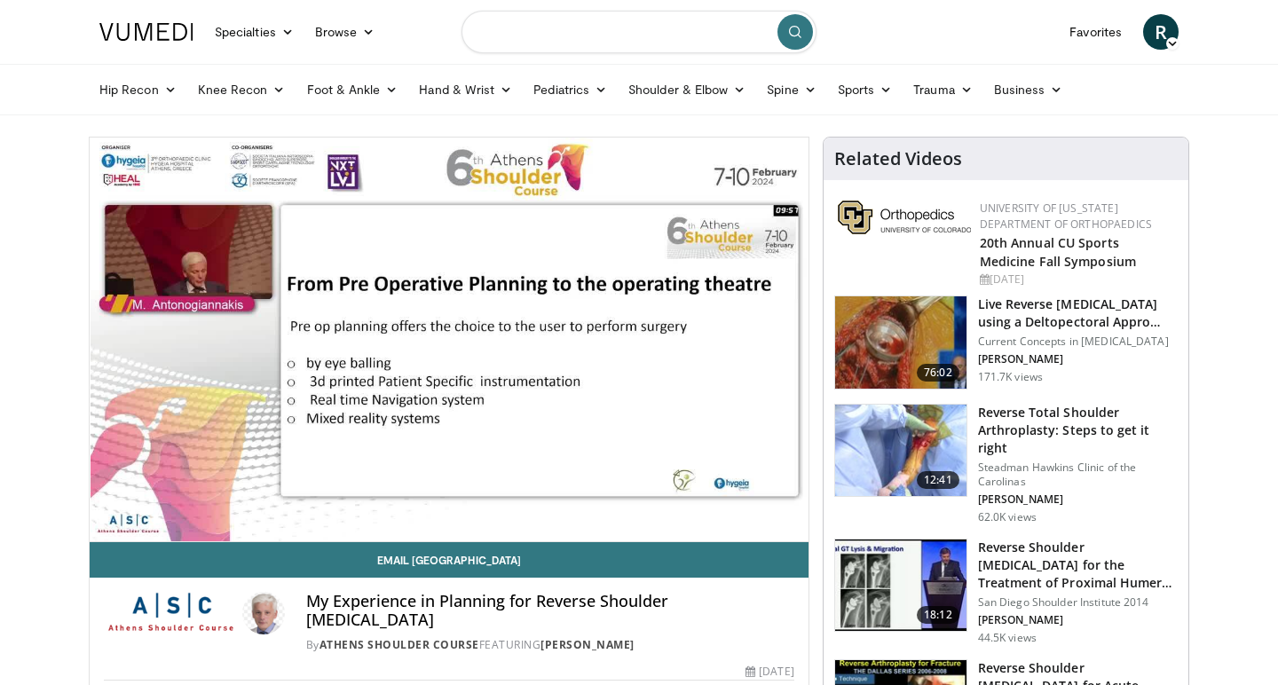
click at [546, 36] on input "Search topics, interventions" at bounding box center [639, 32] width 355 height 43
type input "**********"
click at [796, 32] on icon "submit" at bounding box center [795, 32] width 14 height 14
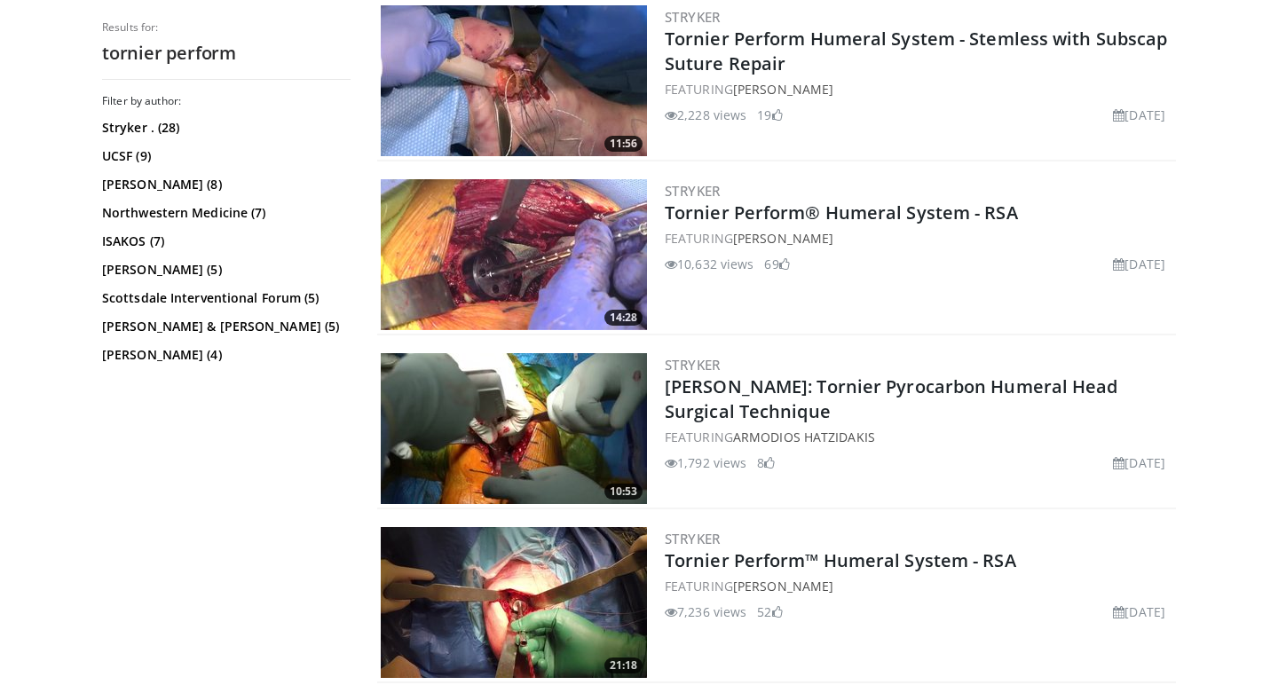
scroll to position [1067, 0]
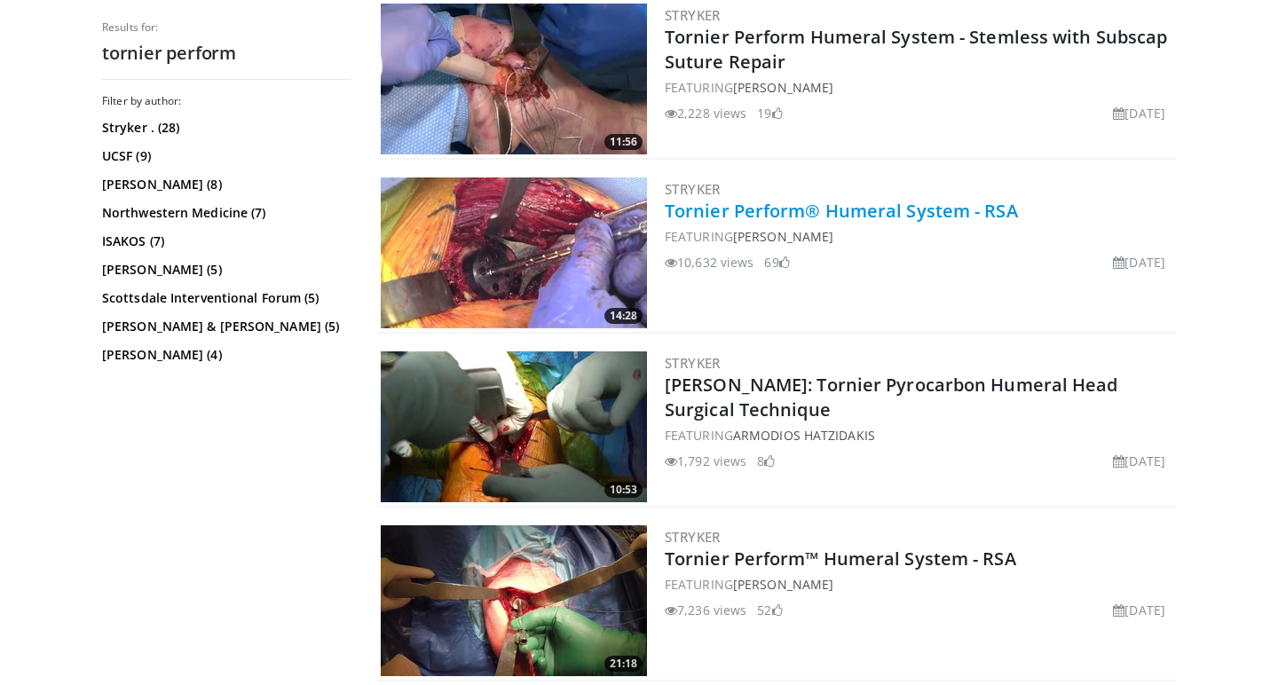
click at [955, 202] on link "Tornier Perform® Humeral System - RSA" at bounding box center [841, 211] width 353 height 24
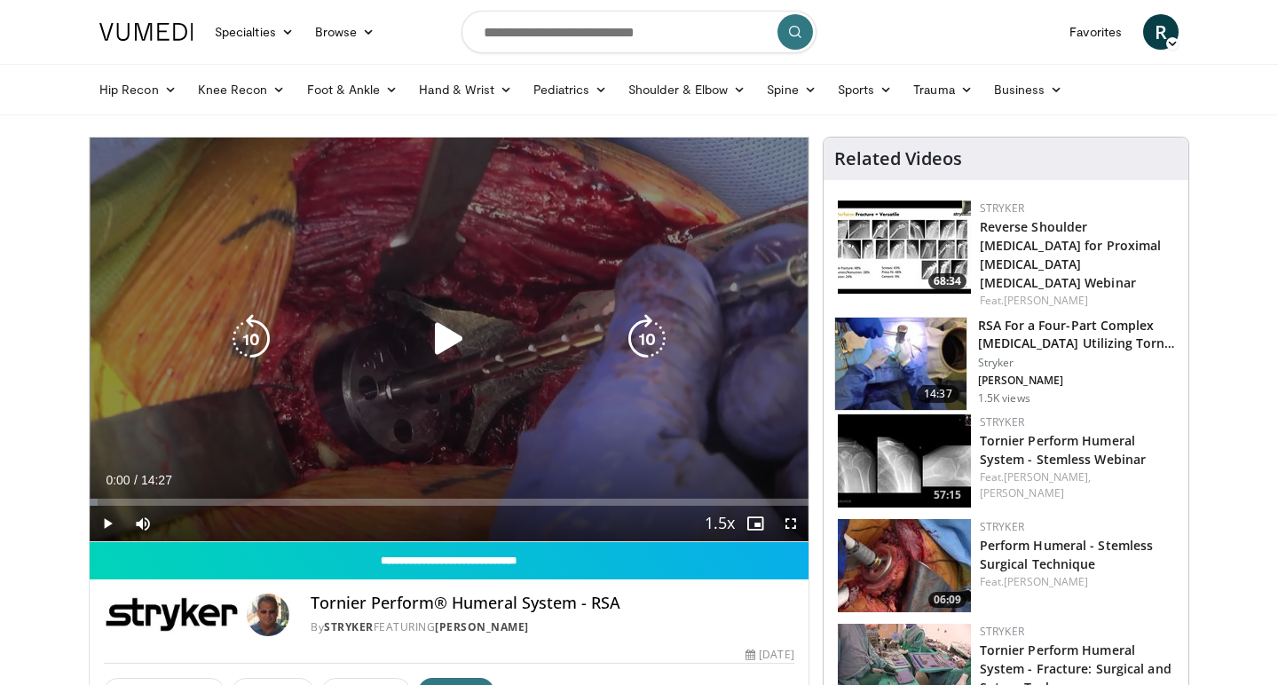
click at [438, 344] on icon "Video Player" at bounding box center [449, 339] width 50 height 50
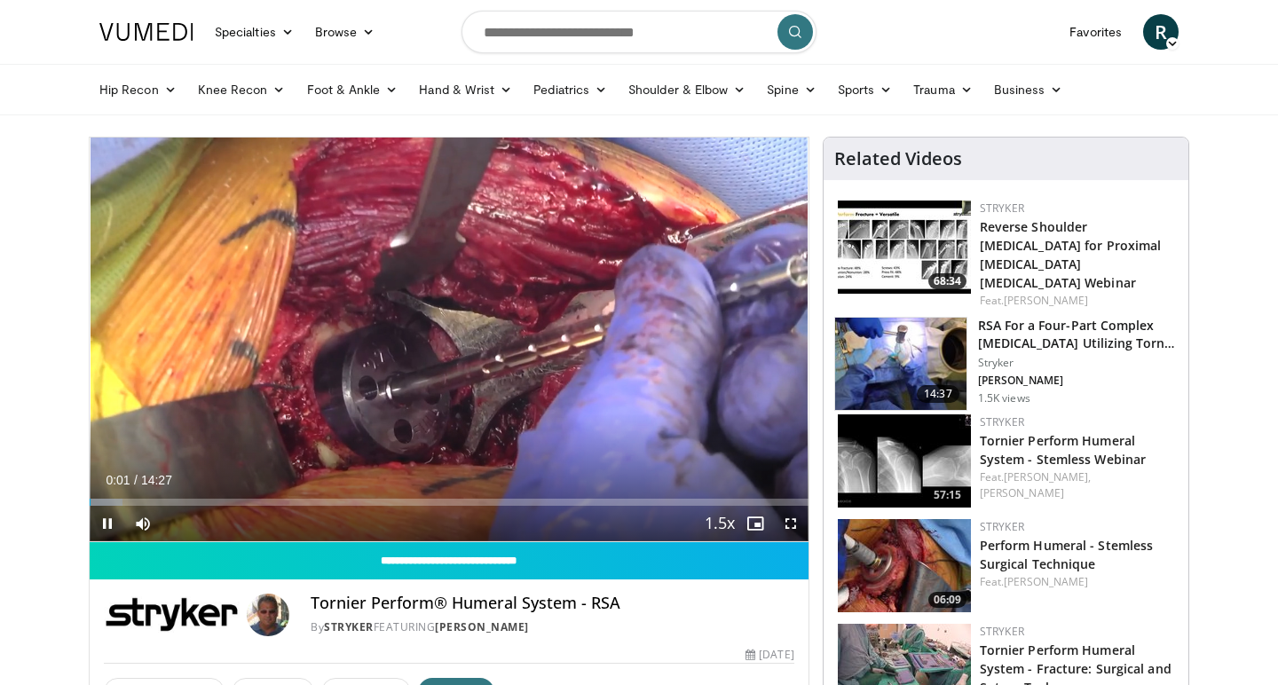
click at [798, 524] on span "Video Player" at bounding box center [791, 524] width 36 height 36
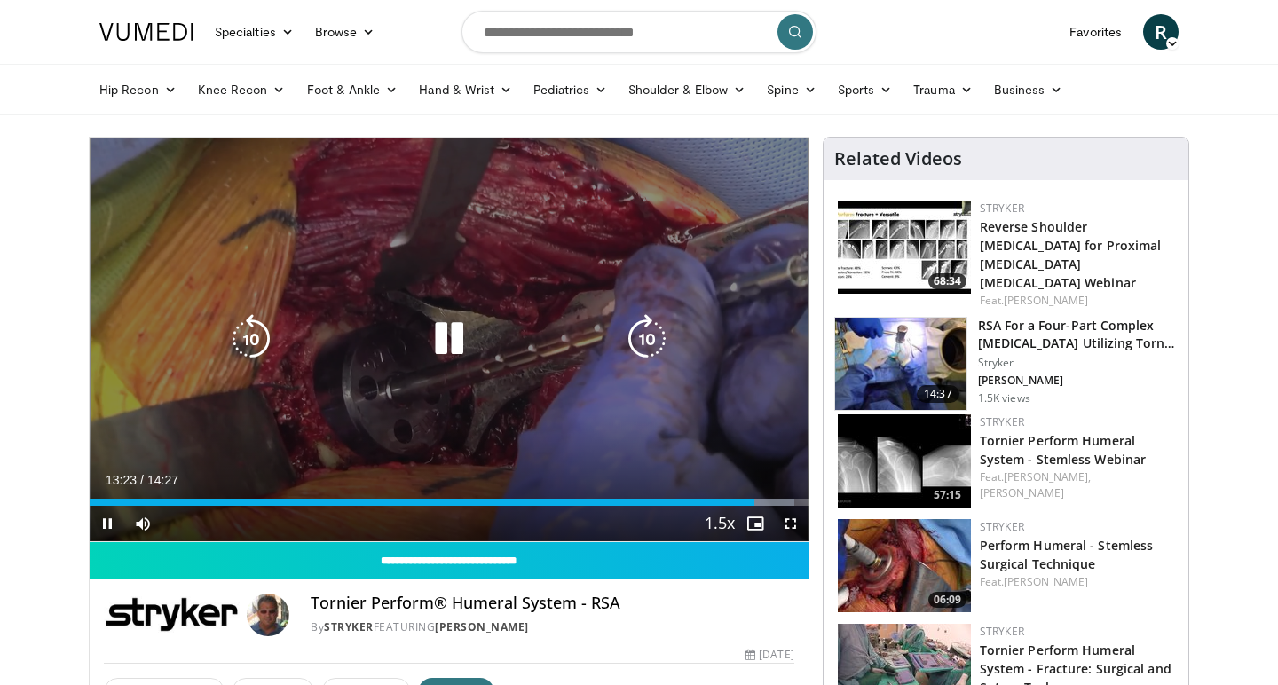
click at [454, 344] on icon "Video Player" at bounding box center [449, 339] width 50 height 50
